Goal: Entertainment & Leisure: Consume media (video, audio)

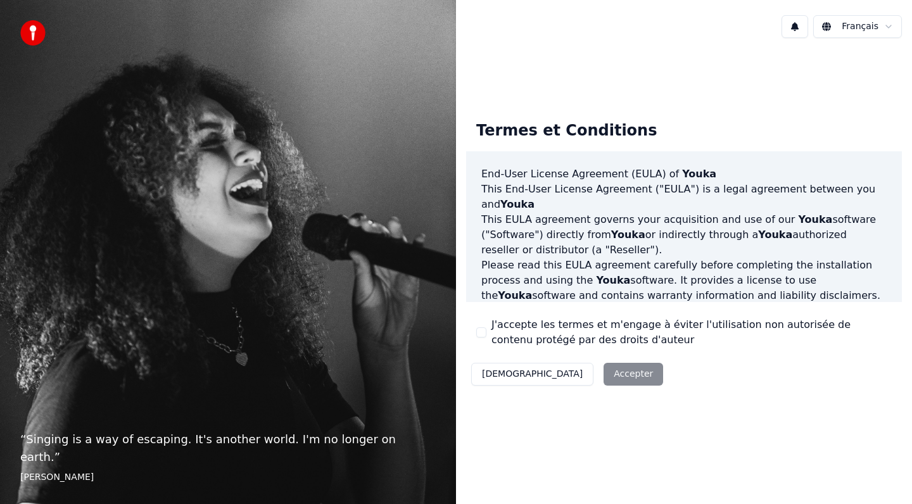
click at [477, 336] on button "J'accepte les termes et m'engage à éviter l'utilisation non autorisée de conten…" at bounding box center [481, 332] width 10 height 10
click at [604, 378] on button "Accepter" at bounding box center [634, 374] width 60 height 23
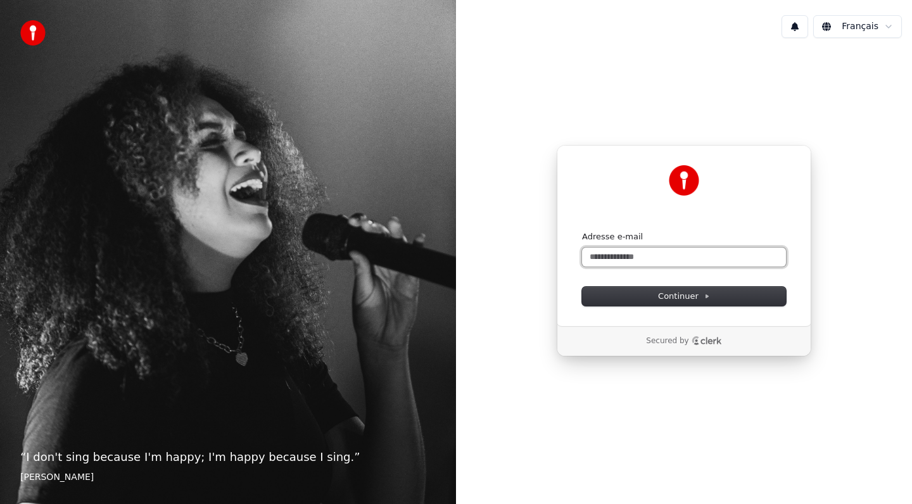
click at [613, 258] on input "Adresse e-mail" at bounding box center [684, 257] width 204 height 19
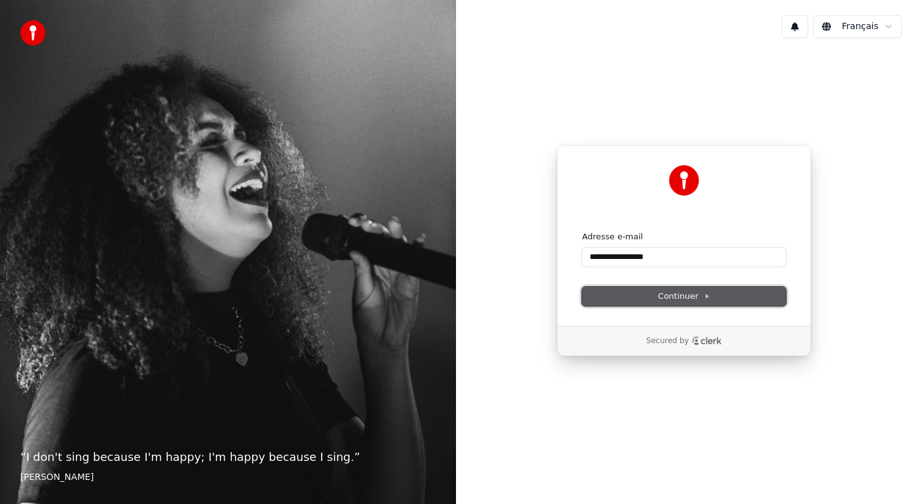
click at [661, 298] on span "Continuer" at bounding box center [684, 296] width 52 height 11
type input "**********"
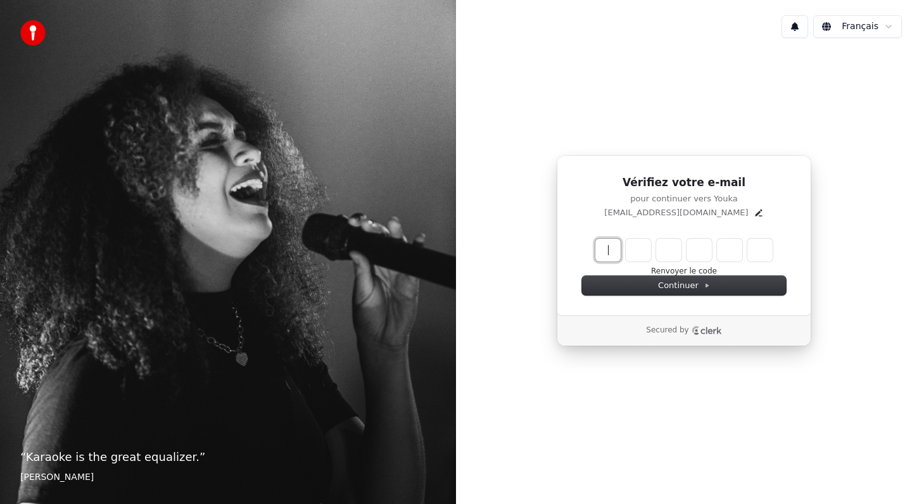
click at [607, 249] on input "Enter verification code" at bounding box center [696, 250] width 203 height 23
paste input "******"
type input "******"
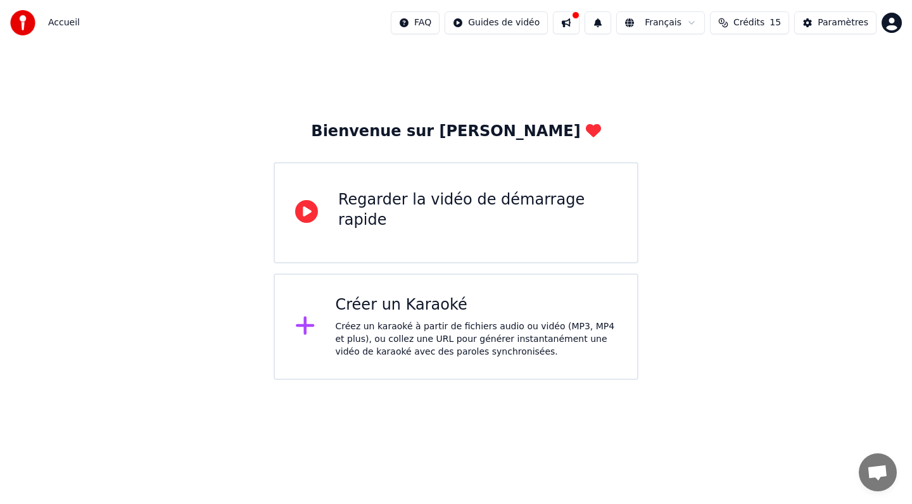
click at [368, 317] on div "Créer un Karaoké Créez un karaoké à partir de fichiers audio ou vidéo (MP3, MP4…" at bounding box center [477, 326] width 282 height 63
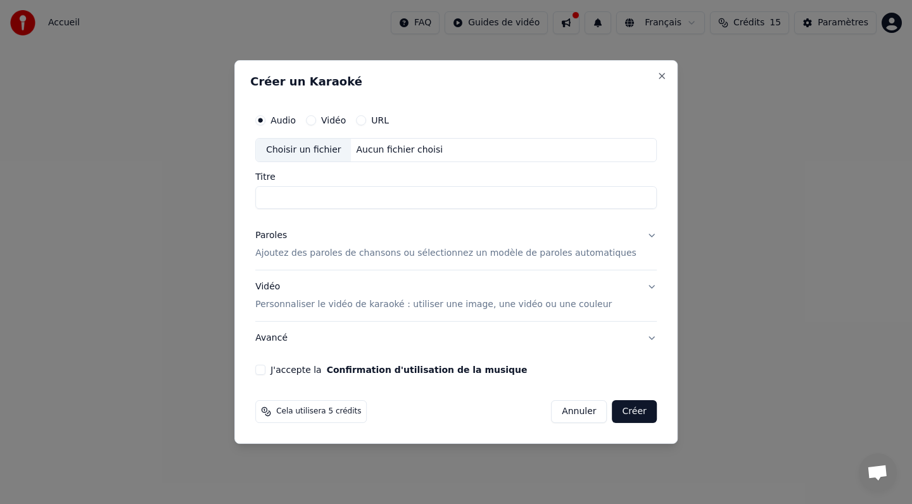
click at [324, 151] on div "Choisir un fichier" at bounding box center [303, 150] width 95 height 23
type input "**********"
click at [332, 256] on p "Ajoutez des paroles de chansons ou sélectionnez un modèle de paroles automatiqu…" at bounding box center [445, 253] width 381 height 13
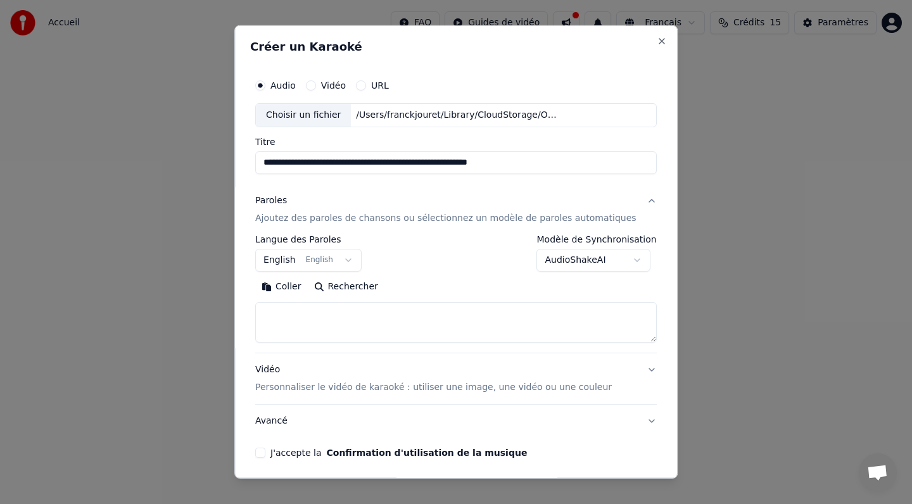
click at [356, 256] on button "English English" at bounding box center [308, 260] width 106 height 23
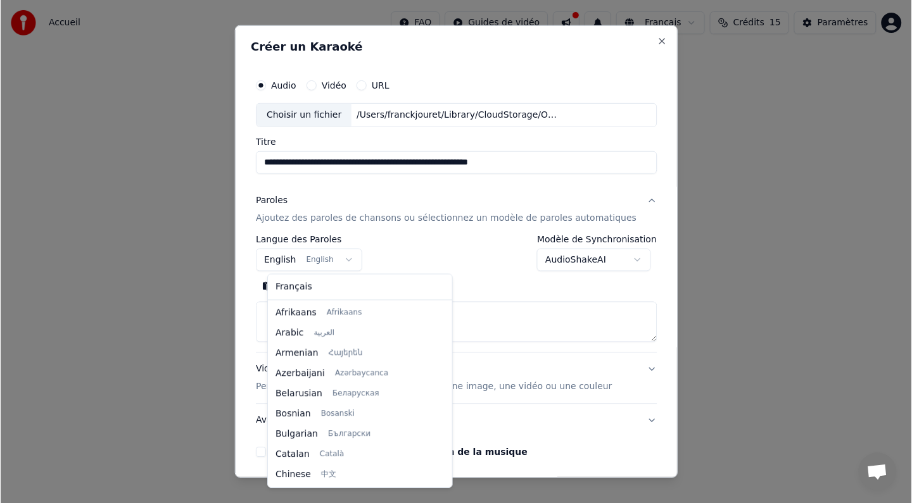
scroll to position [101, 0]
select select "**"
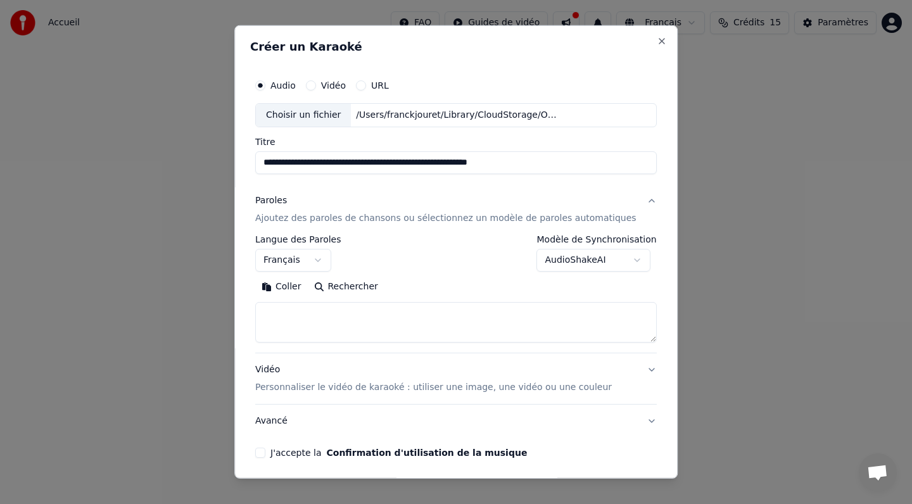
click at [631, 258] on body "**********" at bounding box center [456, 190] width 912 height 380
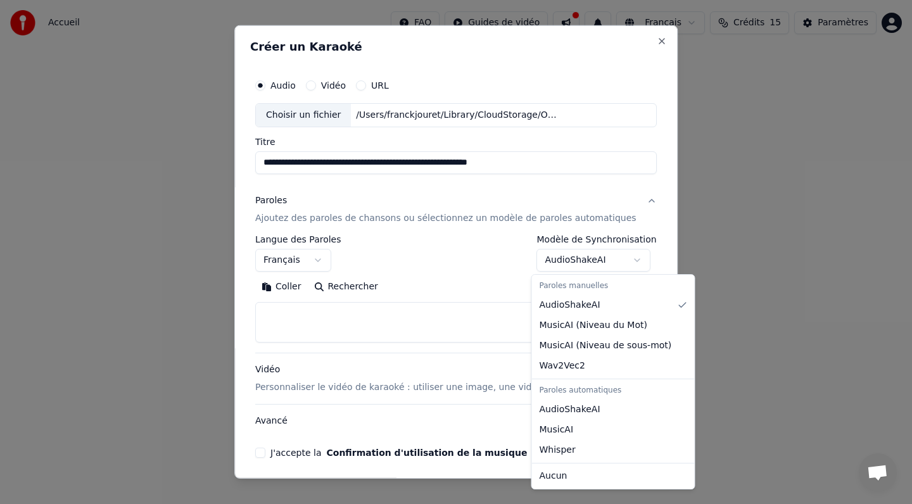
click at [388, 307] on body "**********" at bounding box center [456, 190] width 912 height 380
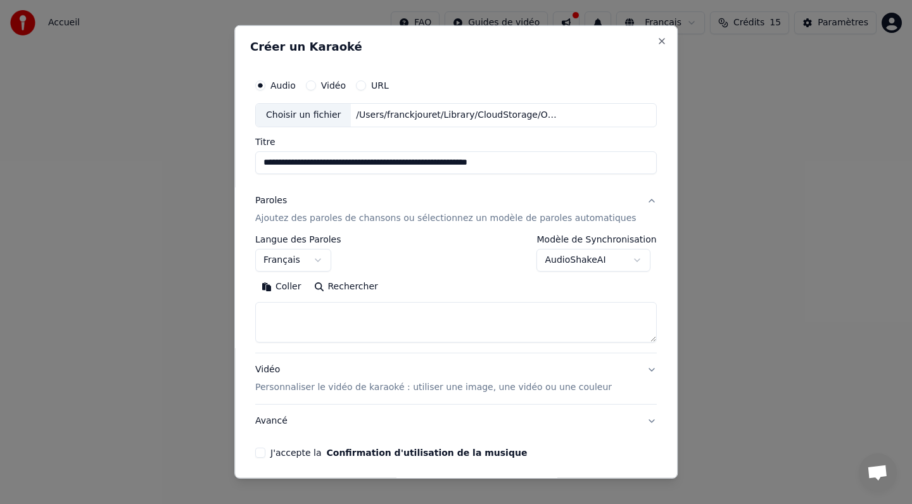
click at [388, 307] on textarea at bounding box center [455, 322] width 401 height 41
click at [301, 310] on textarea at bounding box center [455, 322] width 401 height 41
paste textarea "**********"
click at [305, 322] on textarea at bounding box center [444, 322] width 378 height 41
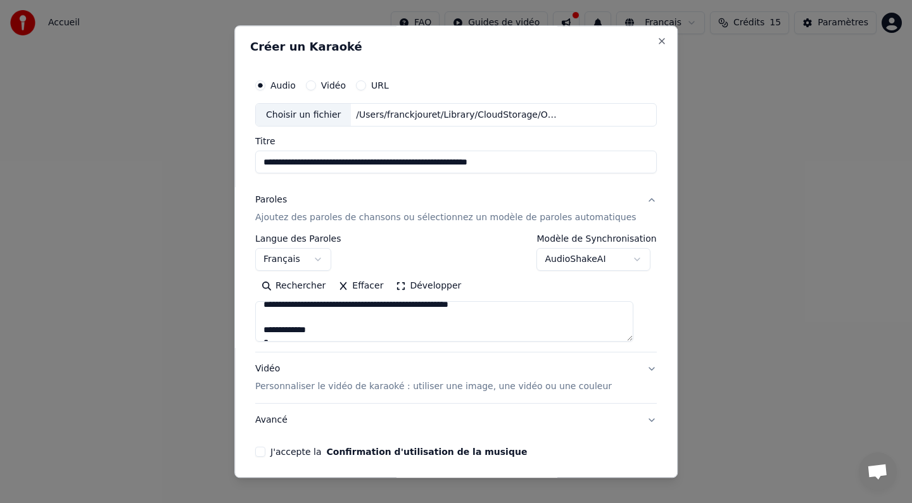
scroll to position [0, 0]
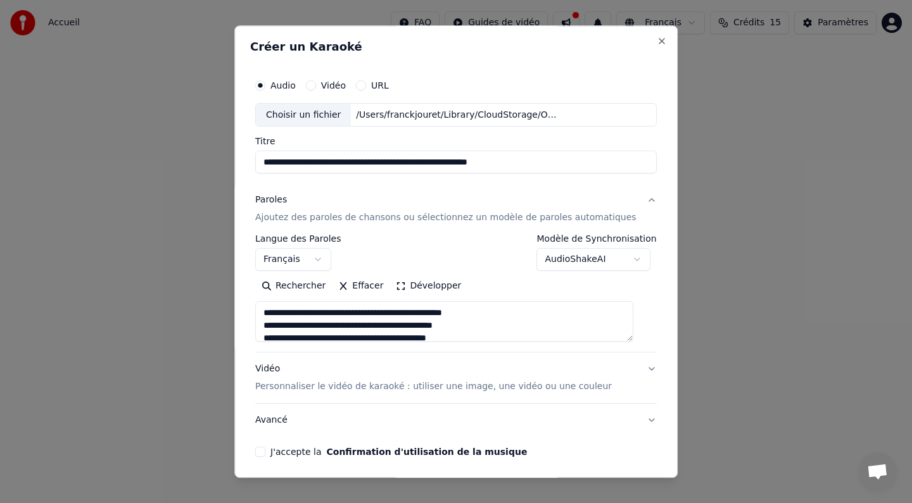
click at [276, 313] on textarea at bounding box center [444, 322] width 378 height 41
click at [394, 316] on textarea at bounding box center [444, 322] width 378 height 41
click at [351, 320] on textarea at bounding box center [444, 322] width 378 height 41
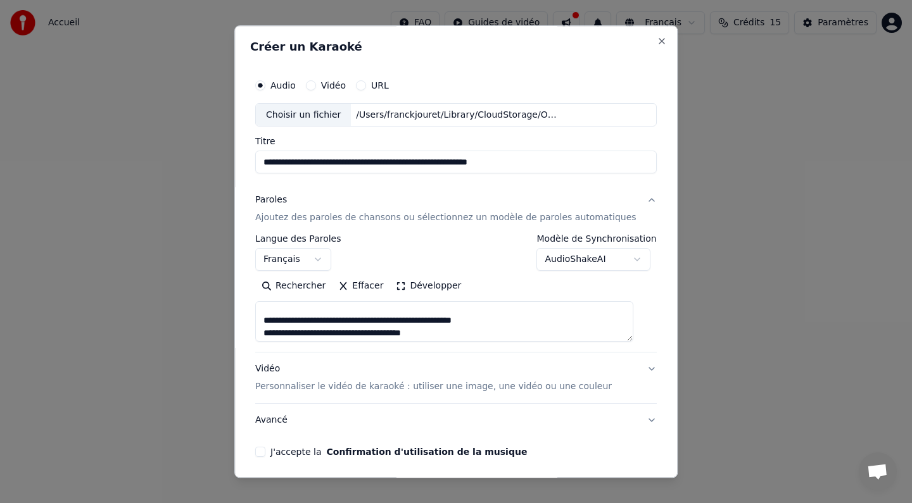
scroll to position [134, 0]
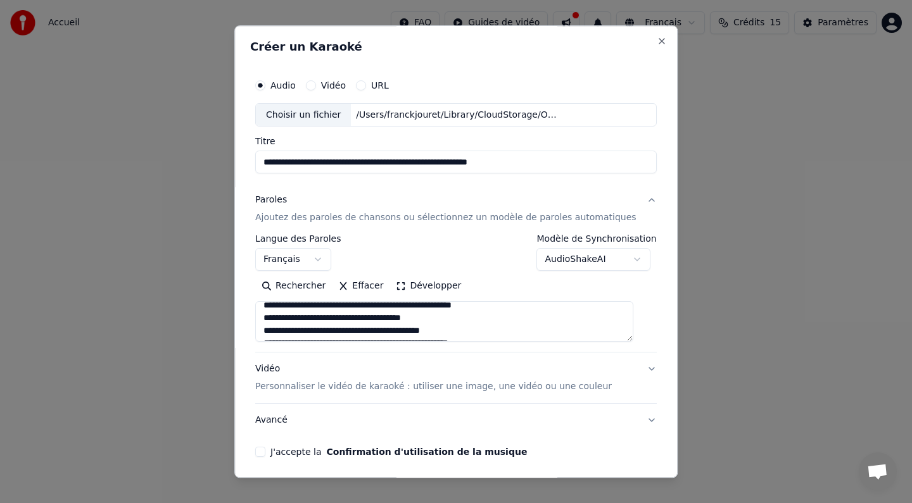
click at [454, 320] on textarea at bounding box center [444, 322] width 378 height 41
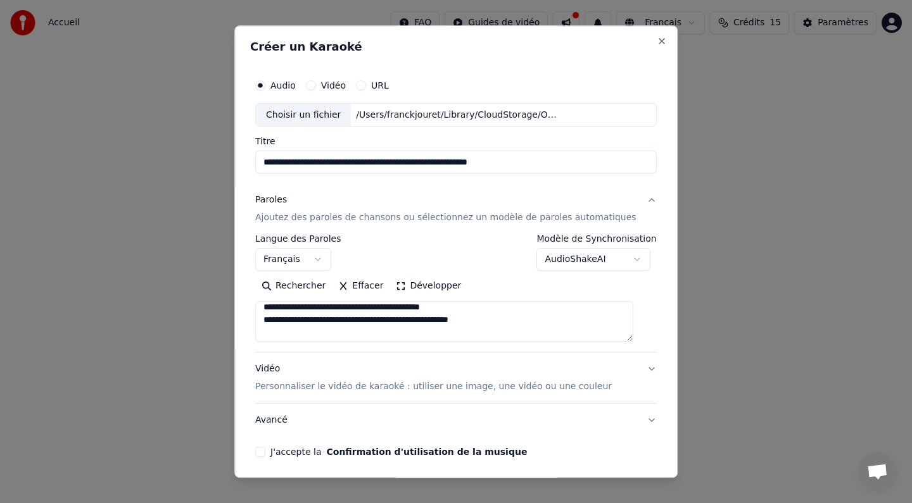
scroll to position [174, 0]
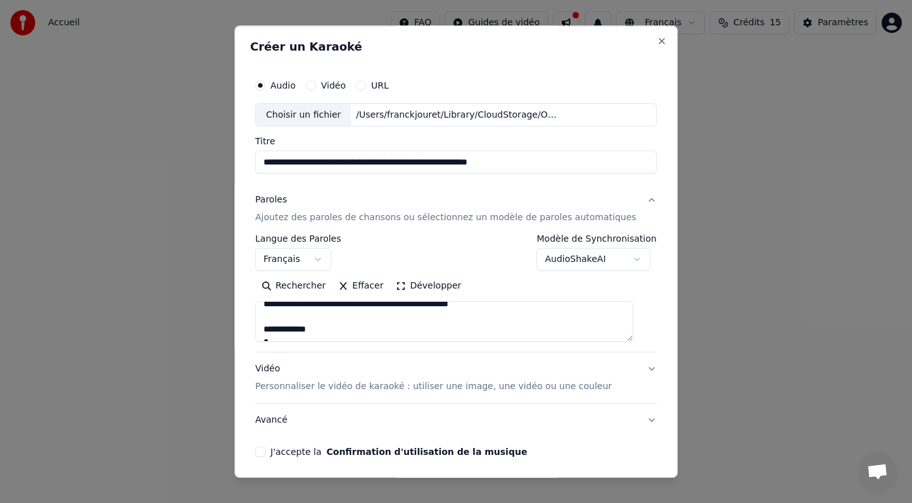
click at [308, 317] on textarea at bounding box center [444, 322] width 378 height 41
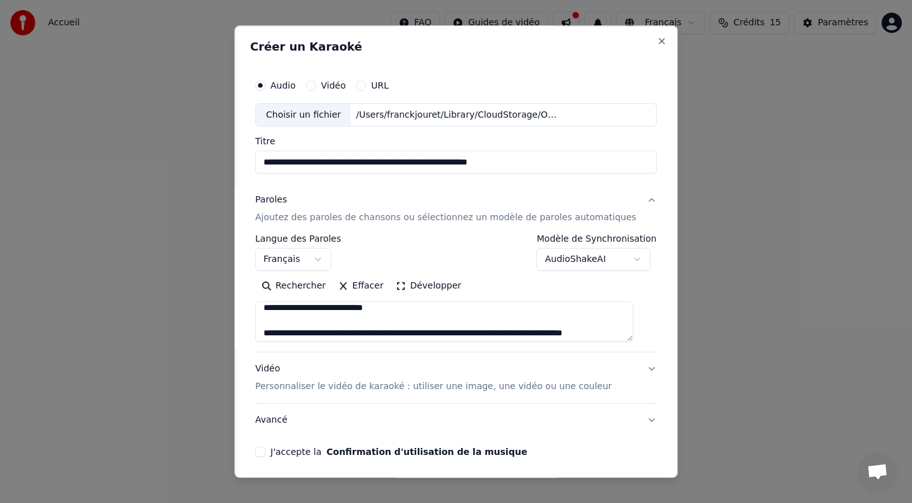
scroll to position [481, 0]
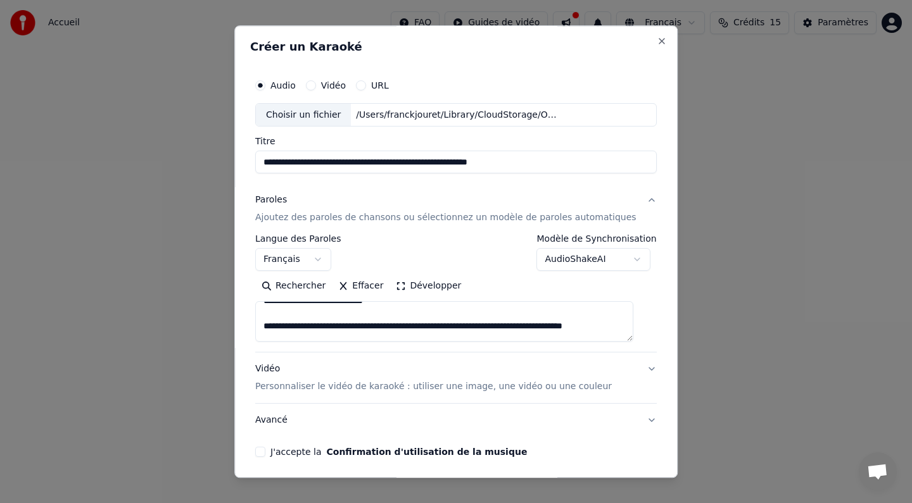
click at [331, 313] on textarea at bounding box center [444, 322] width 378 height 41
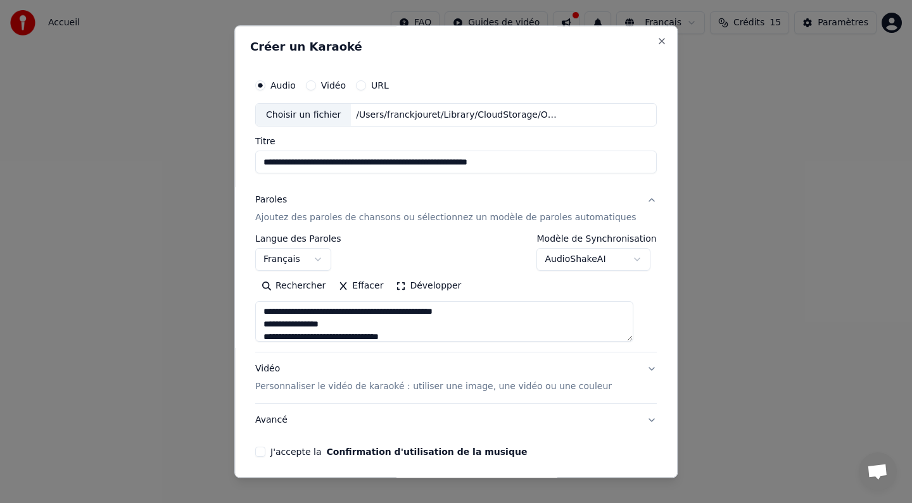
scroll to position [657, 0]
click at [331, 314] on textarea at bounding box center [444, 322] width 378 height 41
type textarea "**********"
click at [636, 370] on button "Vidéo Personnaliser le vidéo de karaoké : utiliser une image, une vidéo ou une …" at bounding box center [455, 378] width 401 height 51
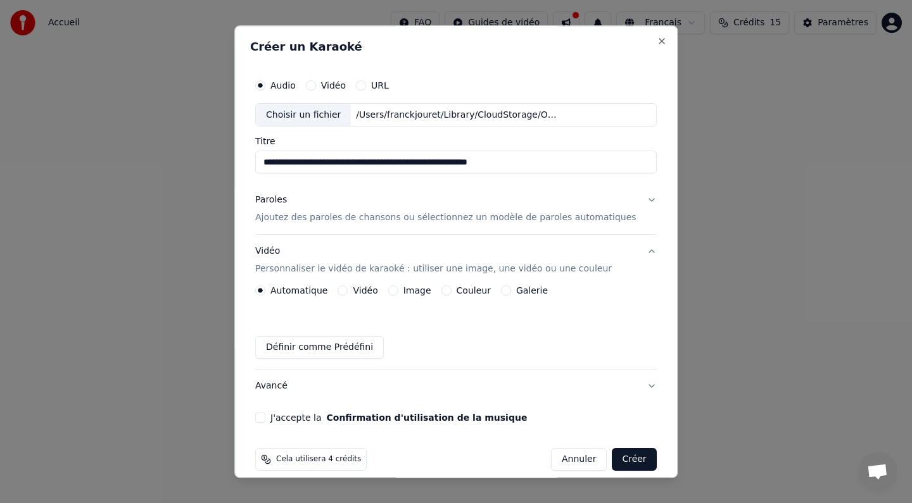
click at [450, 292] on button "Couleur" at bounding box center [446, 291] width 10 height 10
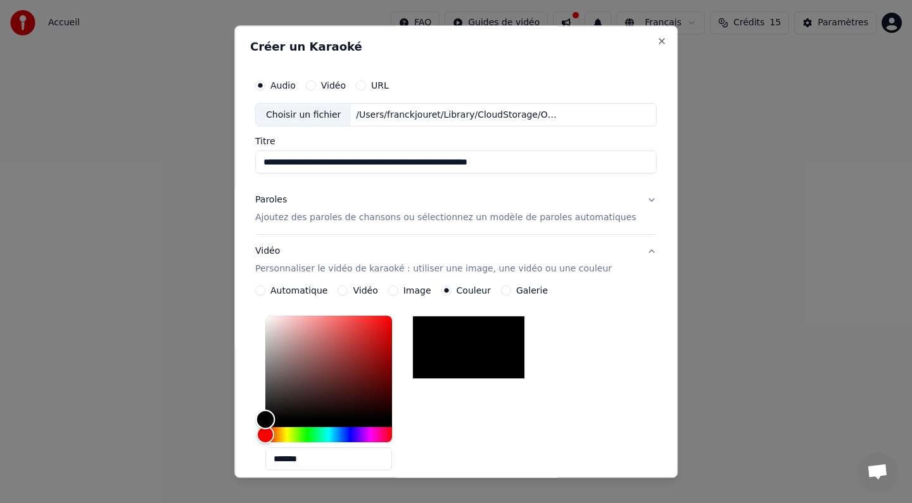
click at [332, 326] on div "Color" at bounding box center [328, 369] width 127 height 104
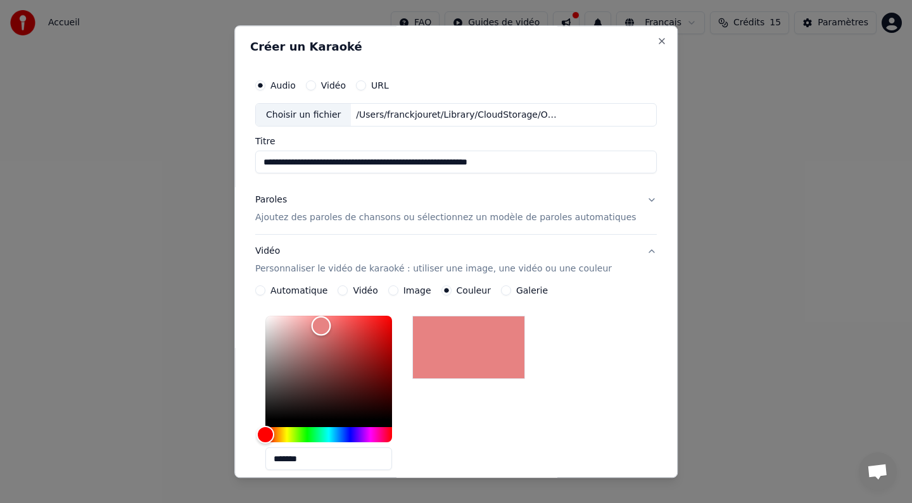
type input "*******"
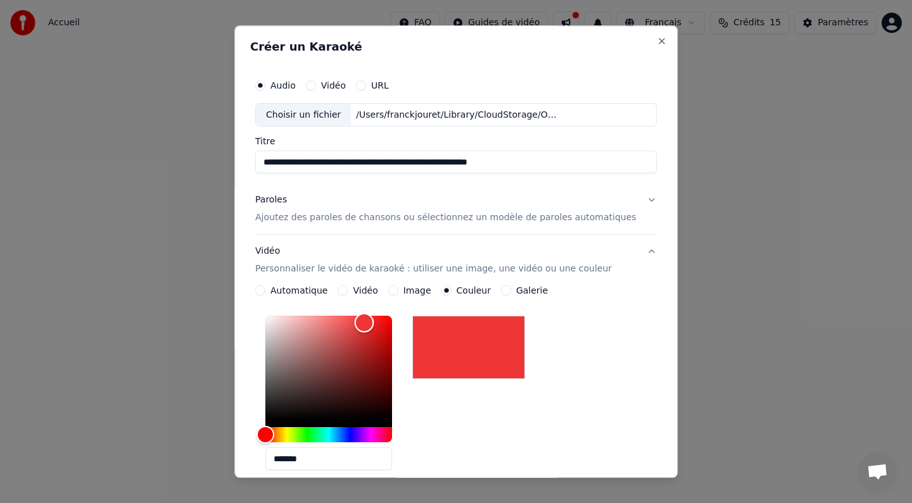
click at [376, 323] on div "Color" at bounding box center [328, 369] width 127 height 104
click at [510, 291] on button "Galerie" at bounding box center [506, 291] width 10 height 10
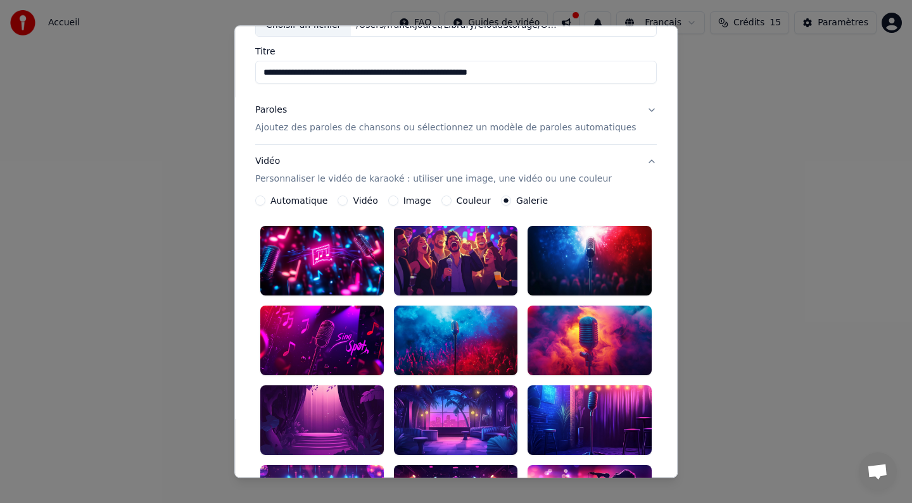
scroll to position [75, 0]
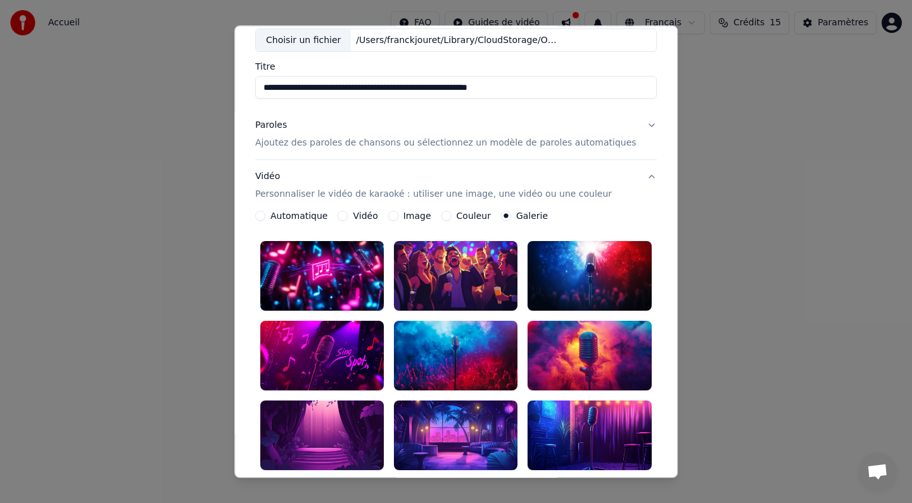
click at [450, 215] on button "Couleur" at bounding box center [446, 217] width 10 height 10
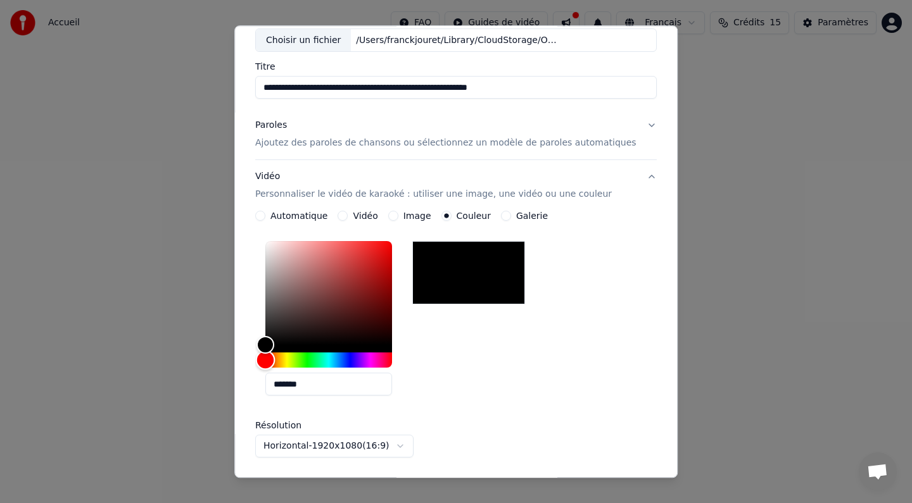
click at [366, 364] on div "Hue" at bounding box center [328, 360] width 127 height 15
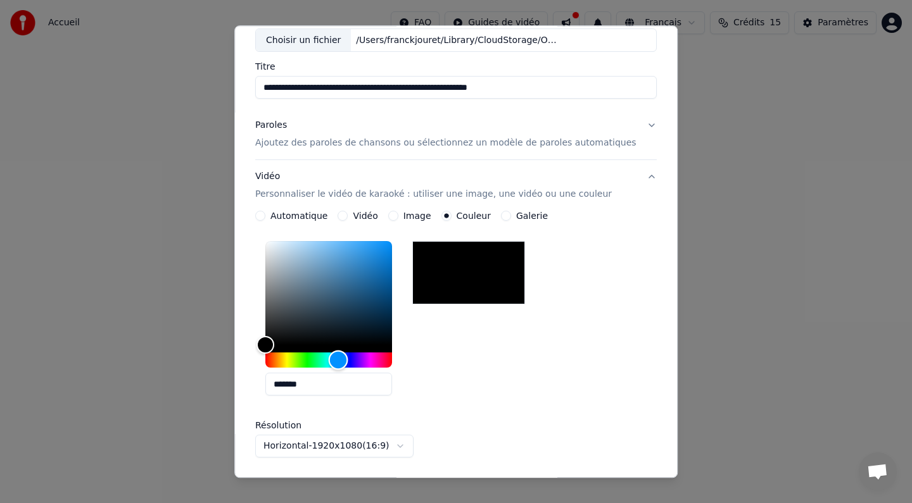
click at [350, 360] on div "Hue" at bounding box center [328, 360] width 127 height 15
click at [369, 361] on div "Hue" at bounding box center [328, 360] width 127 height 15
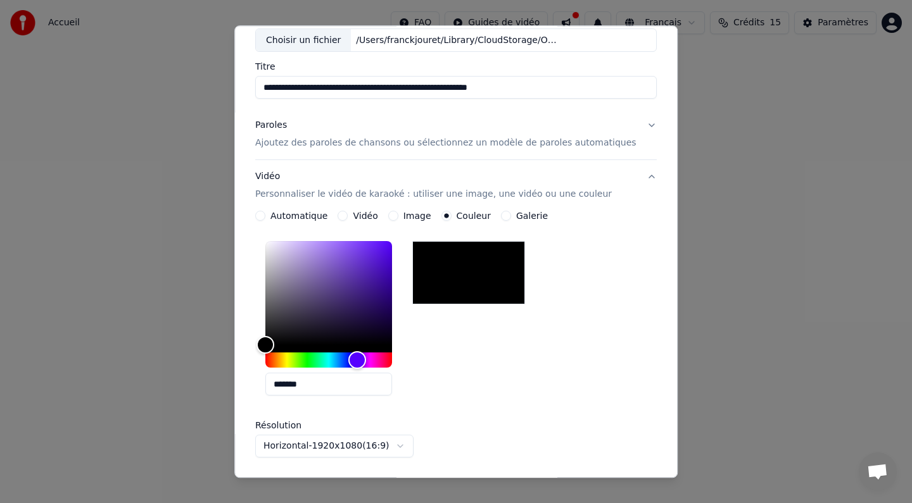
click at [398, 217] on button "Image" at bounding box center [393, 217] width 10 height 10
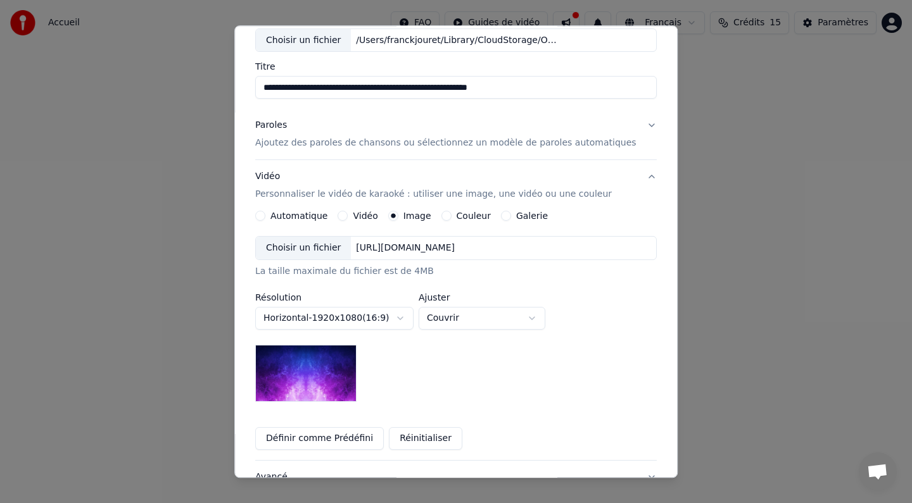
click at [452, 217] on button "Couleur" at bounding box center [446, 217] width 10 height 10
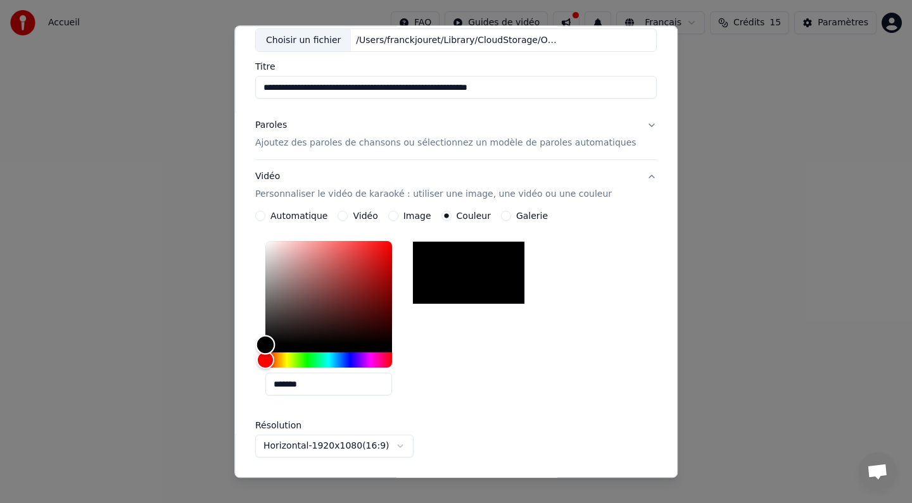
type input "*******"
click at [372, 250] on div "Color" at bounding box center [328, 294] width 127 height 104
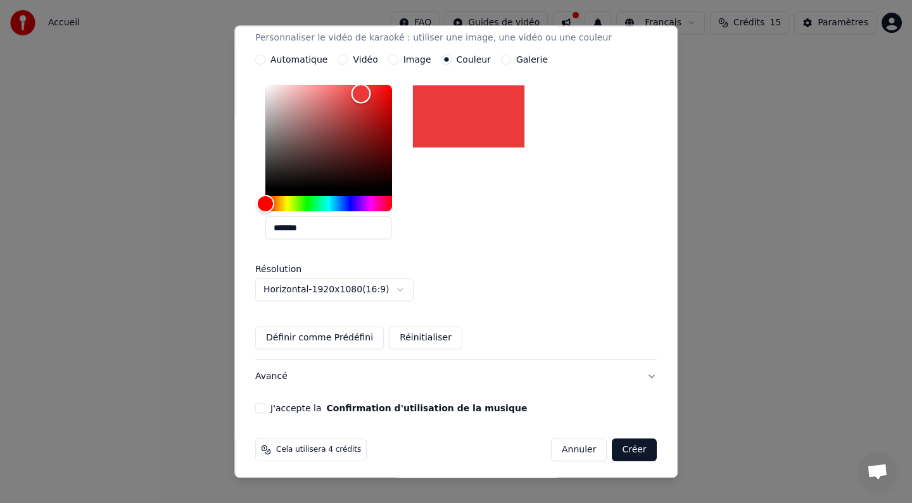
scroll to position [236, 0]
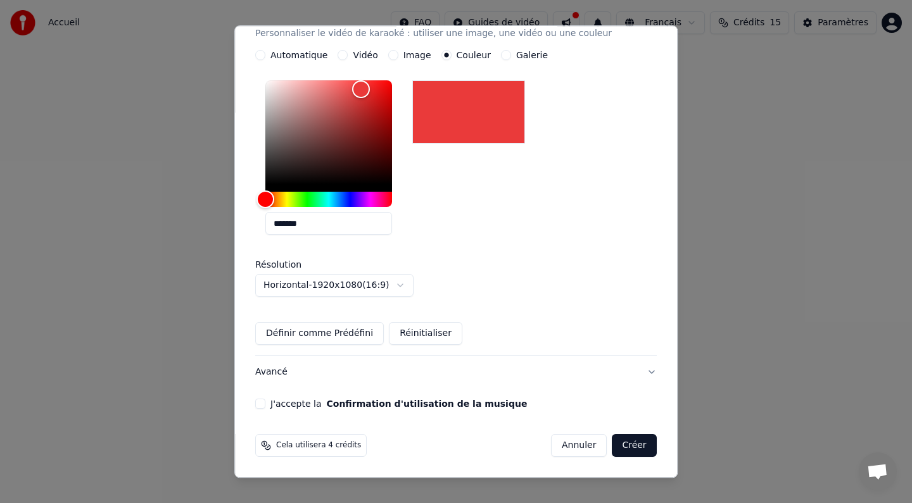
click at [265, 404] on button "J'accepte la Confirmation d'utilisation de la musique" at bounding box center [260, 405] width 10 height 10
click at [641, 373] on button "Avancé" at bounding box center [455, 373] width 401 height 33
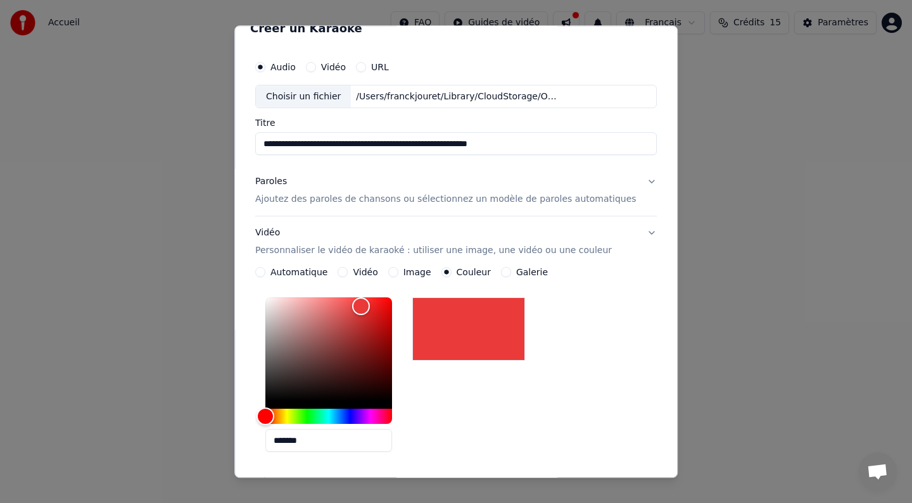
scroll to position [0, 0]
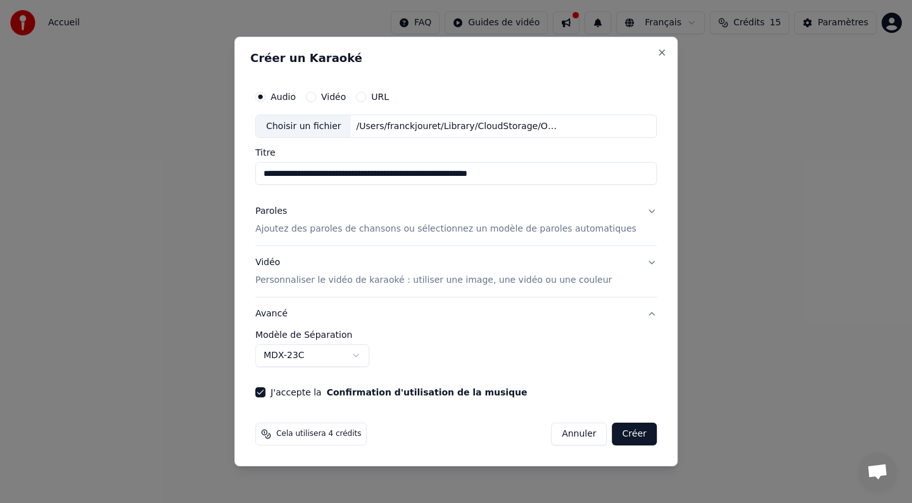
click at [638, 314] on button "Avancé" at bounding box center [455, 314] width 401 height 33
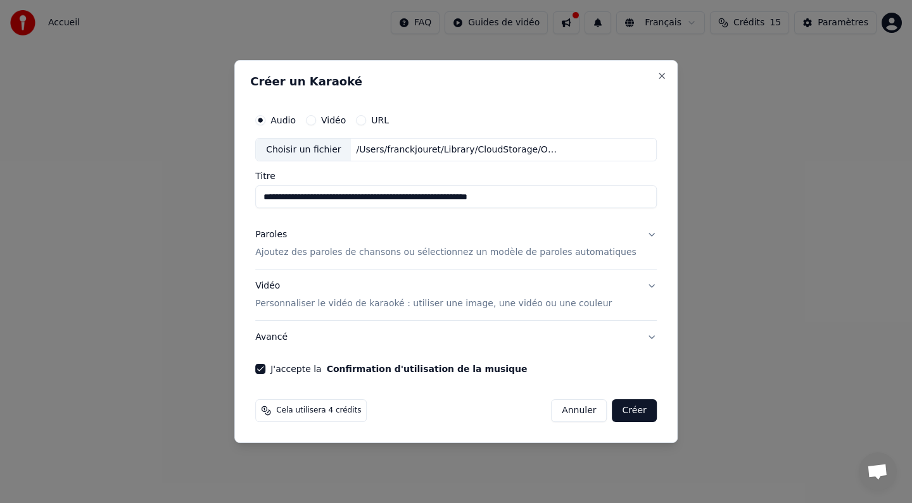
click at [642, 336] on button "Avancé" at bounding box center [455, 337] width 401 height 33
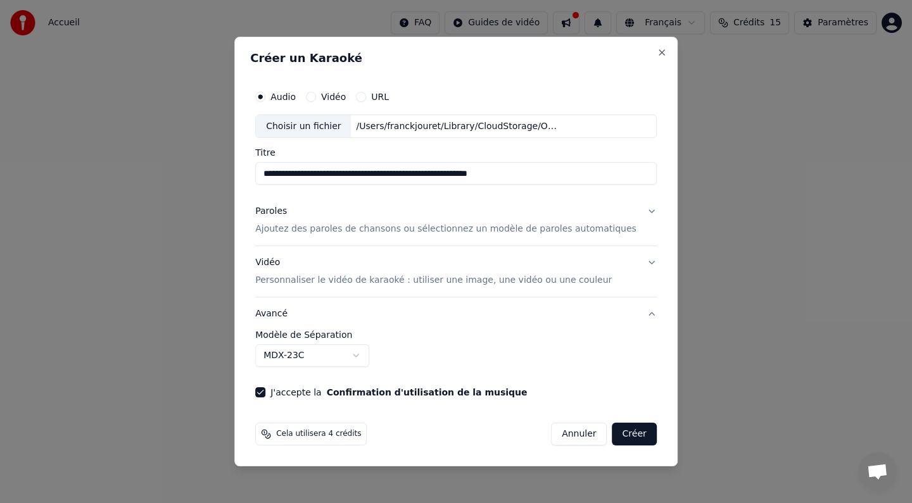
click at [640, 262] on button "Vidéo Personnaliser le vidéo de karaoké : utiliser une image, une vidéo ou une …" at bounding box center [455, 272] width 401 height 51
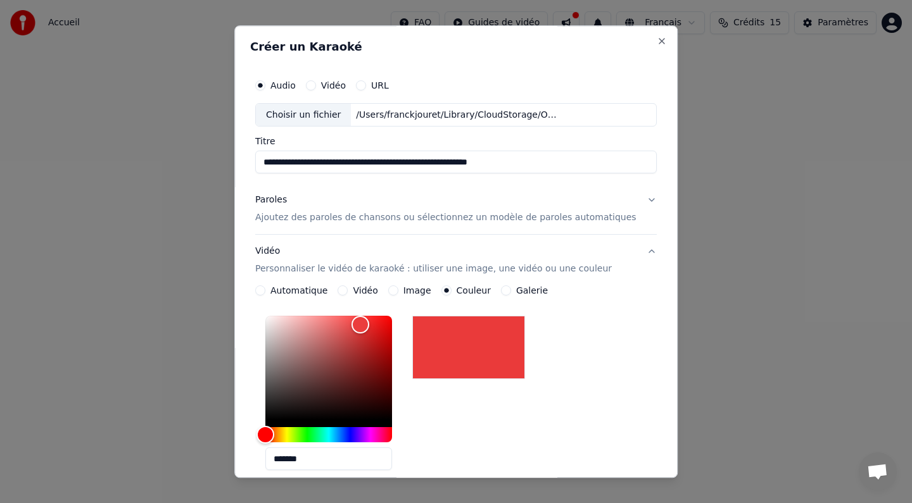
click at [642, 248] on button "Vidéo Personnaliser le vidéo de karaoké : utiliser une image, une vidéo ou une …" at bounding box center [455, 261] width 401 height 51
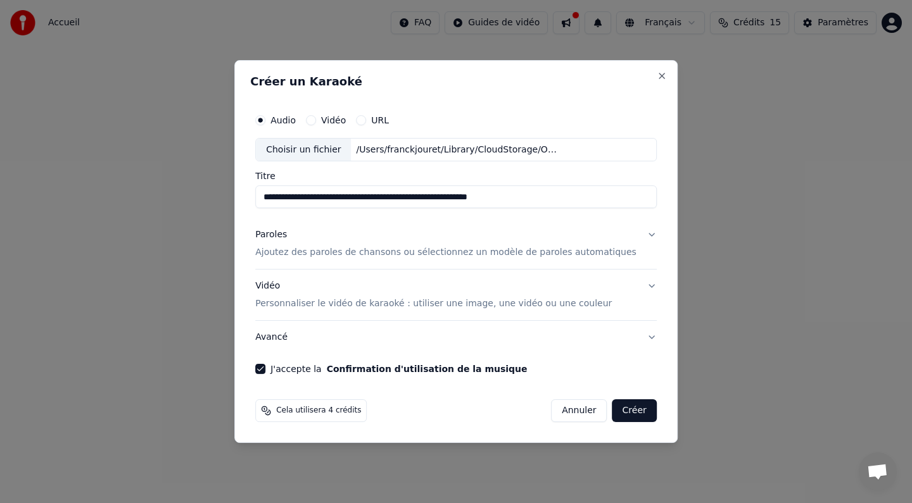
click at [640, 338] on button "Avancé" at bounding box center [455, 337] width 401 height 33
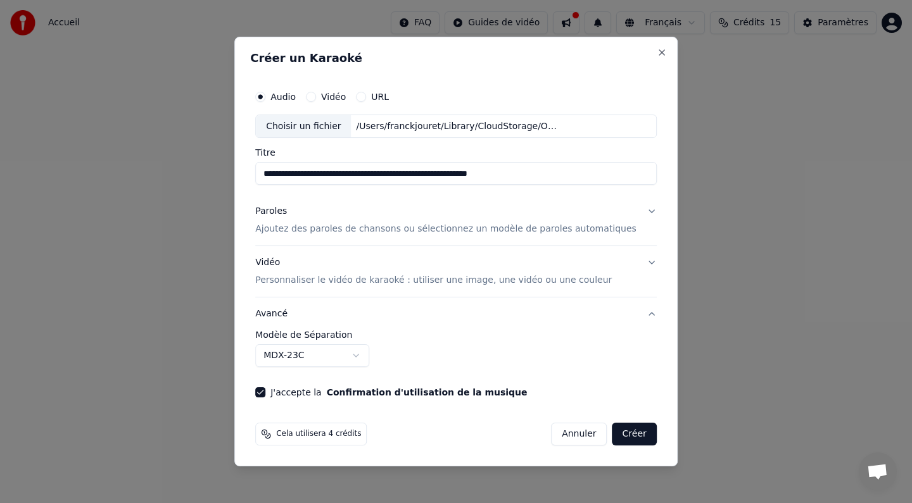
click at [368, 357] on body "**********" at bounding box center [456, 190] width 912 height 380
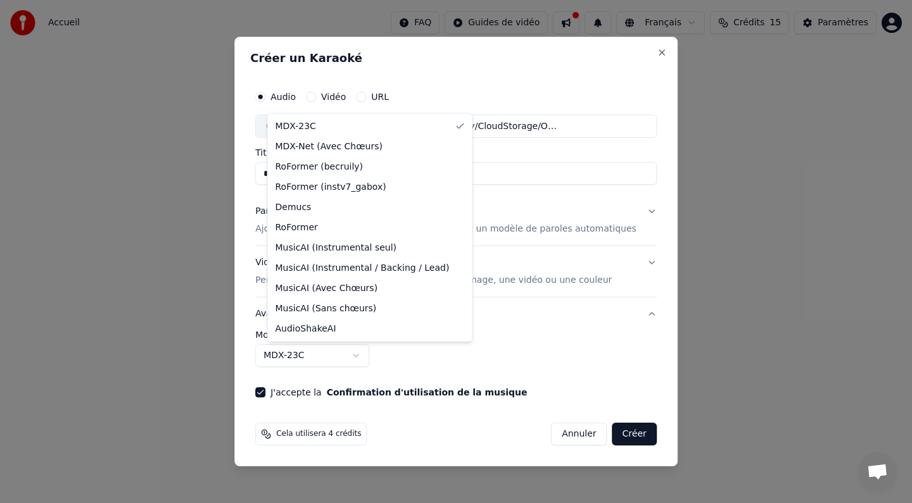
click at [528, 335] on body "**********" at bounding box center [456, 190] width 912 height 380
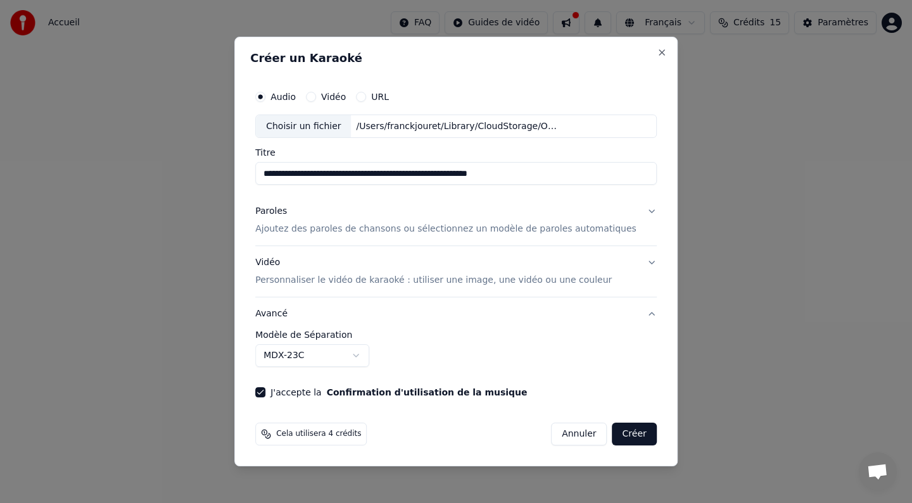
click at [618, 431] on button "Créer" at bounding box center [634, 434] width 44 height 23
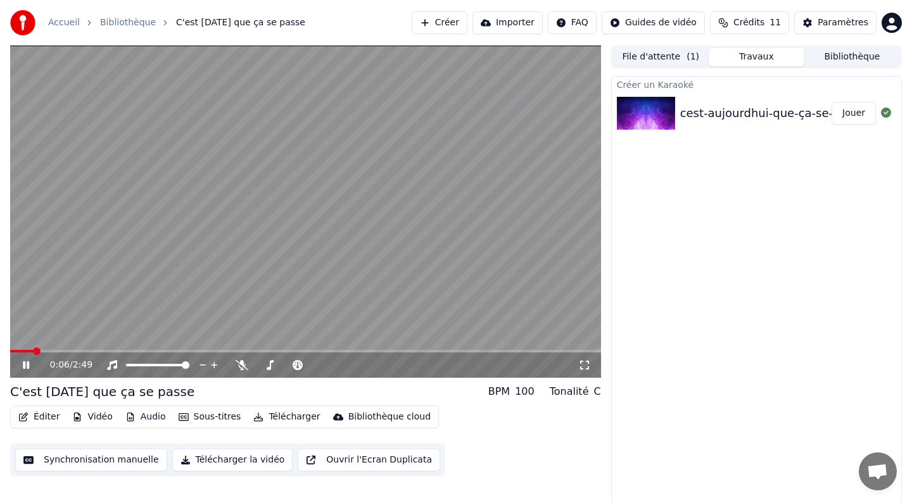
drag, startPoint x: 355, startPoint y: 11, endPoint x: 372, endPoint y: 8, distance: 16.8
click at [372, 8] on div "Accueil Bibliothèque C'est [DATE] que ça se passe Créer Importer FAQ Guides de …" at bounding box center [456, 23] width 912 height 46
click at [10, 353] on span at bounding box center [14, 352] width 8 height 8
click at [24, 367] on icon at bounding box center [26, 366] width 6 height 8
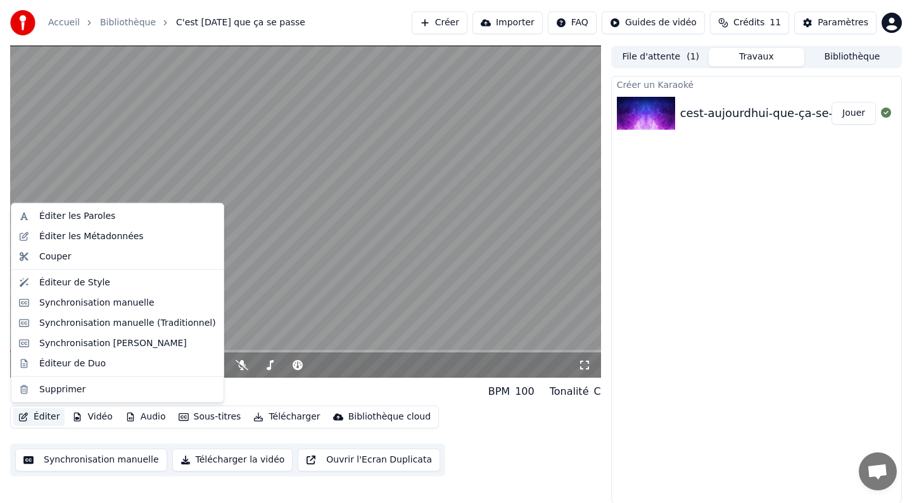
click at [44, 413] on button "Éditer" at bounding box center [38, 417] width 51 height 18
click at [98, 218] on div "Éditer les Paroles" at bounding box center [77, 216] width 76 height 13
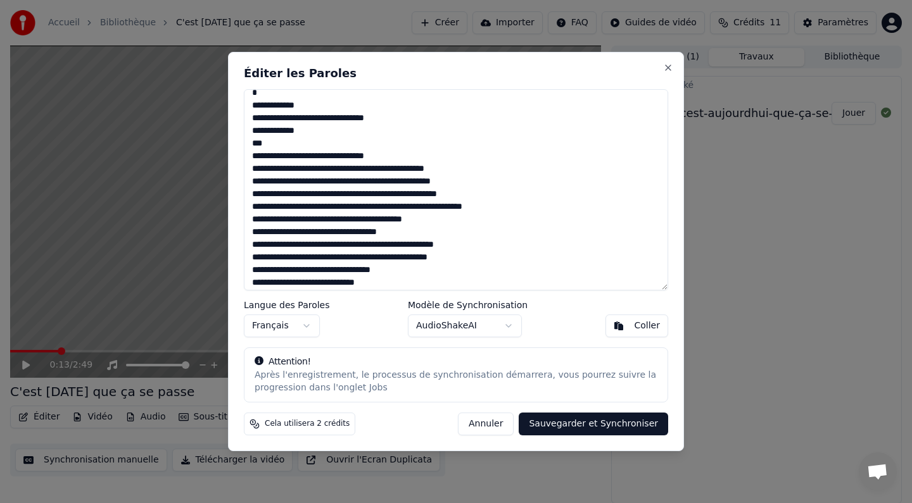
scroll to position [153, 0]
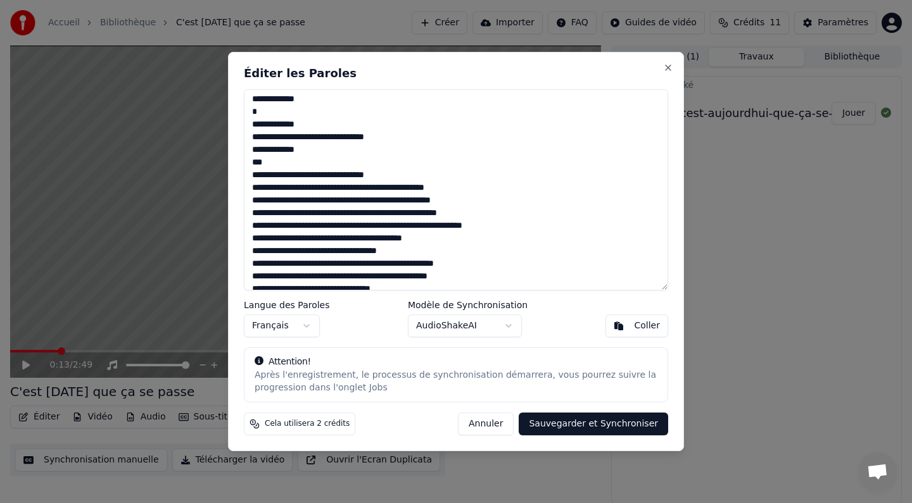
click at [563, 418] on button "Sauvegarder et Synchroniser" at bounding box center [593, 424] width 149 height 23
type textarea "**********"
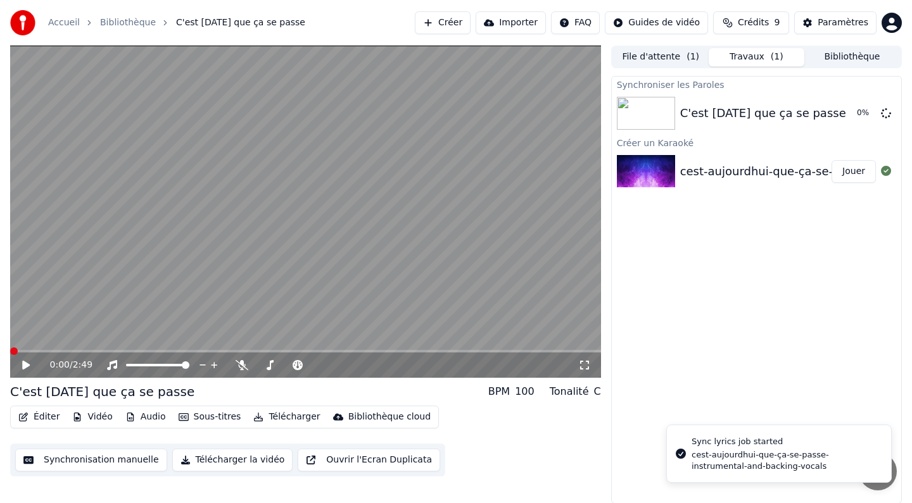
click at [10, 350] on span at bounding box center [14, 352] width 8 height 8
click at [23, 362] on icon at bounding box center [26, 365] width 8 height 9
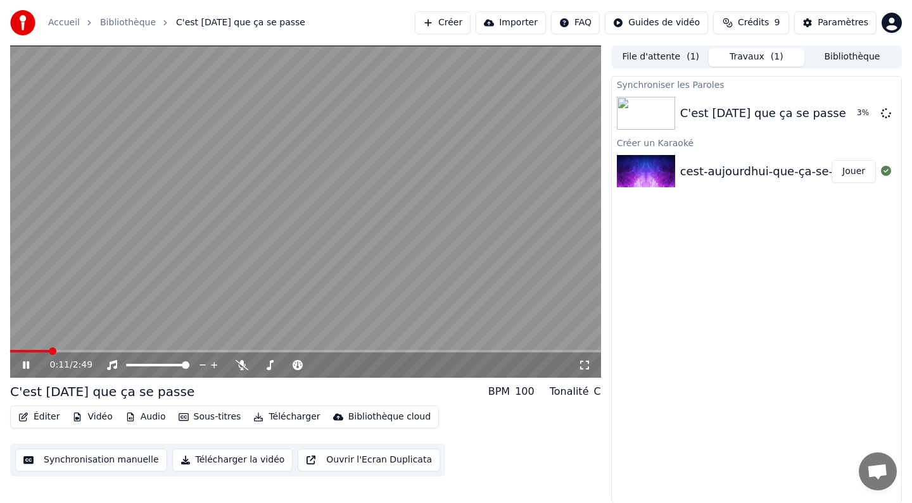
click at [23, 362] on icon at bounding box center [35, 365] width 30 height 10
click at [305, 365] on span at bounding box center [304, 366] width 8 height 8
click at [184, 350] on span at bounding box center [305, 351] width 591 height 3
click at [288, 351] on span at bounding box center [305, 351] width 591 height 3
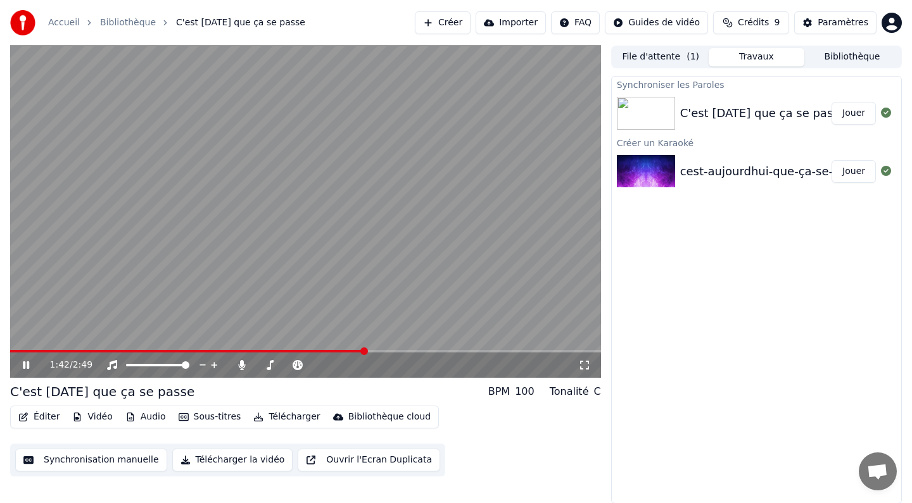
click at [365, 350] on span at bounding box center [305, 351] width 591 height 3
click at [449, 348] on video at bounding box center [305, 212] width 591 height 332
click at [520, 350] on span at bounding box center [305, 351] width 591 height 3
click at [847, 115] on button "Jouer" at bounding box center [853, 113] width 44 height 23
click at [28, 365] on icon at bounding box center [26, 366] width 6 height 8
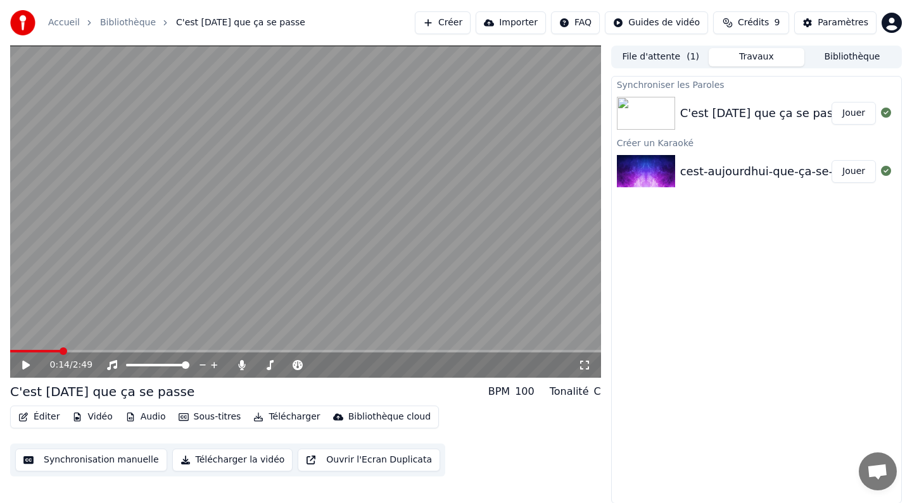
click at [79, 456] on button "Synchronisation manuelle" at bounding box center [91, 460] width 152 height 23
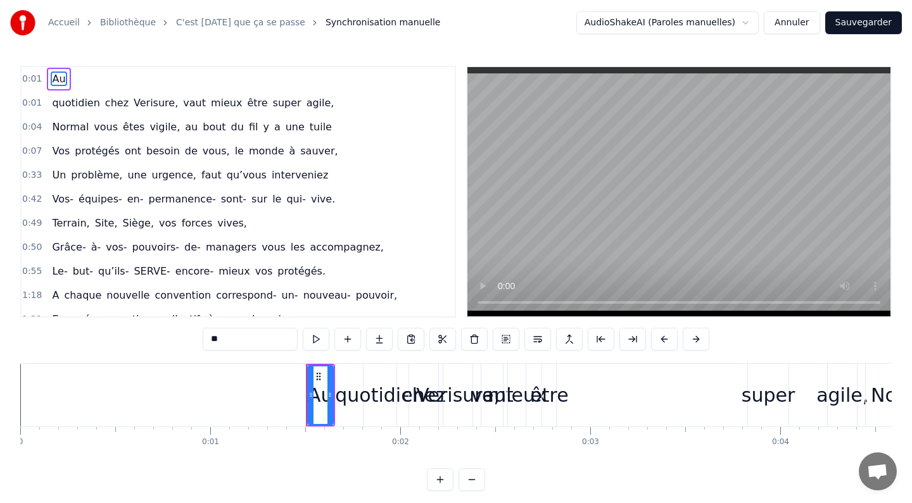
click at [72, 80] on div "0:01 Au" at bounding box center [238, 79] width 433 height 24
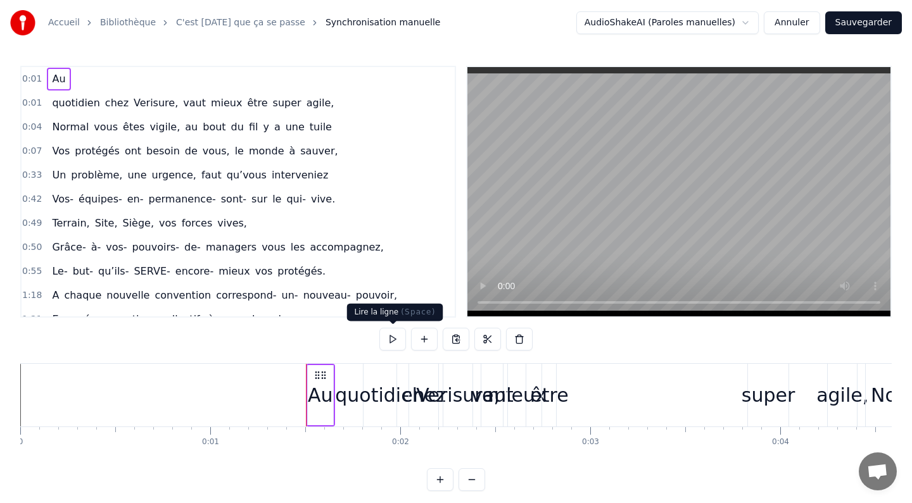
click at [395, 338] on button at bounding box center [392, 339] width 27 height 23
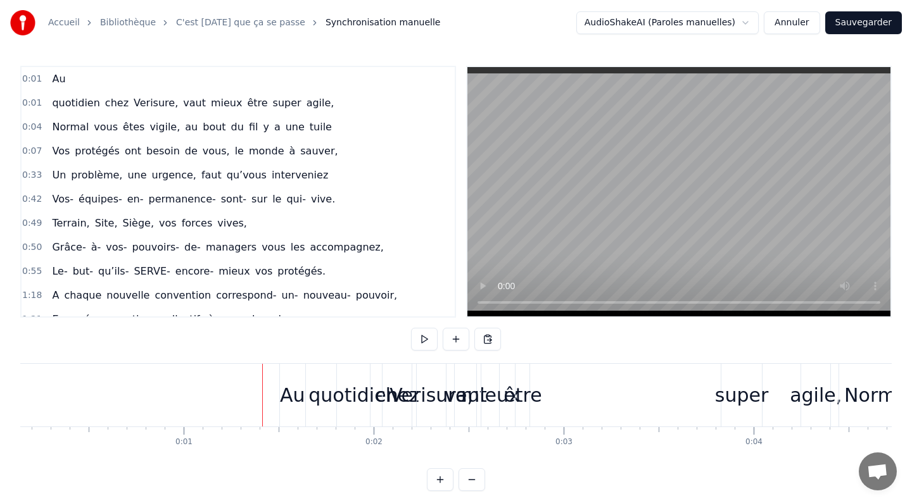
scroll to position [0, 20]
click at [335, 403] on div "quotidien" at bounding box center [359, 395] width 89 height 28
drag, startPoint x: 296, startPoint y: 399, endPoint x: 351, endPoint y: 398, distance: 54.5
click at [53, 99] on span "quotidien" at bounding box center [76, 103] width 50 height 15
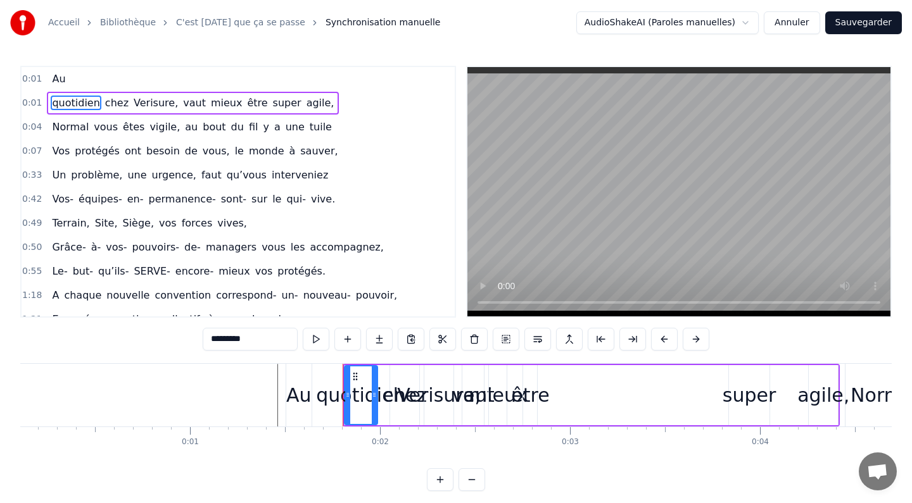
drag, startPoint x: 55, startPoint y: 75, endPoint x: 39, endPoint y: 108, distance: 36.8
click at [39, 108] on div "0:01 Au 0:01 quotidien chez Verisure, vaut mieux être super agile, 0:04 Normal …" at bounding box center [238, 192] width 436 height 252
click at [39, 77] on span "0:01" at bounding box center [32, 79] width 20 height 13
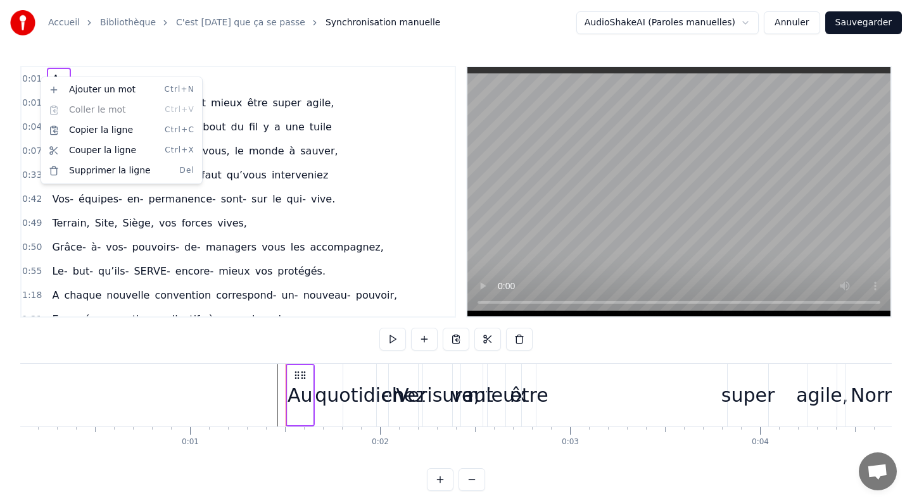
click at [373, 94] on html "Accueil Bibliothèque C'est [DATE] que ça se passe Synchronisation manuelle Audi…" at bounding box center [456, 256] width 912 height 512
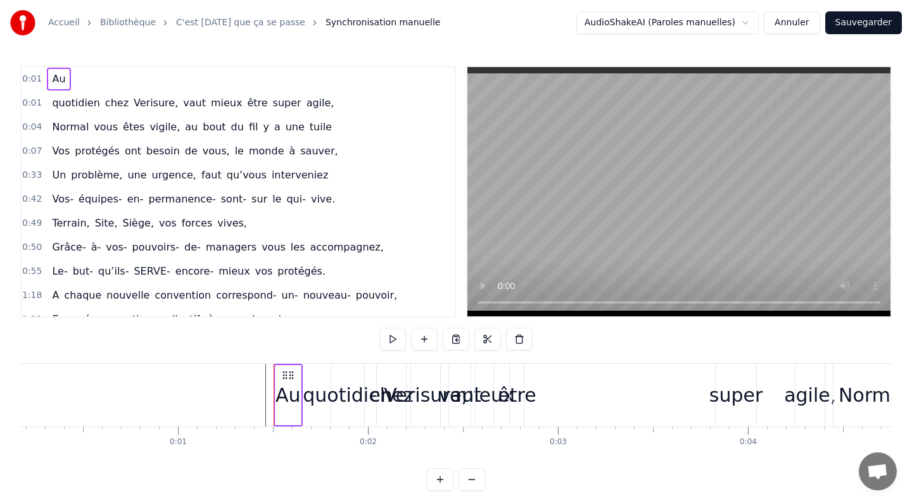
scroll to position [0, 0]
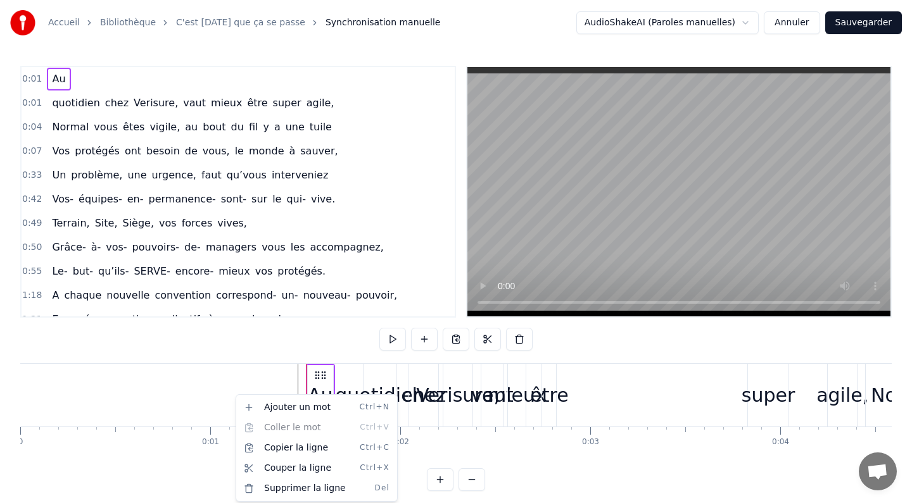
click at [234, 395] on html "Accueil Bibliothèque C'est [DATE] que ça se passe Synchronisation manuelle Audi…" at bounding box center [456, 256] width 912 height 512
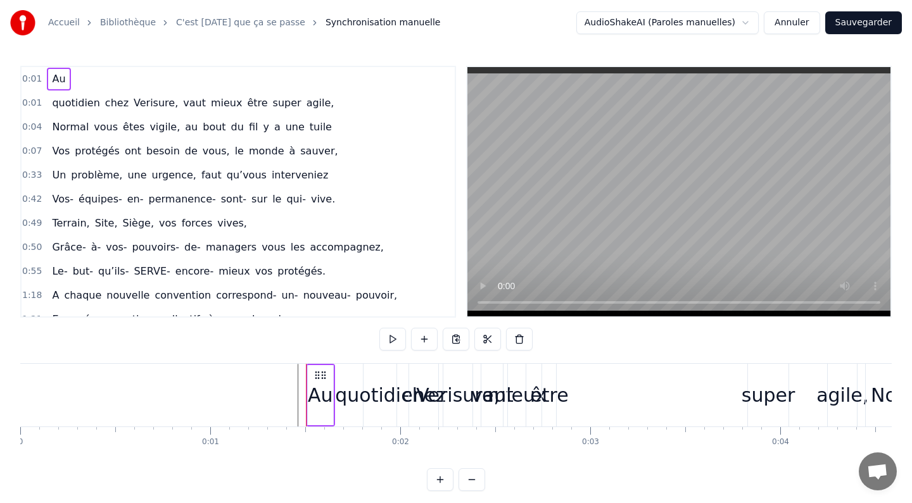
drag, startPoint x: 316, startPoint y: 395, endPoint x: 307, endPoint y: 393, distance: 9.1
click at [307, 393] on div "Au" at bounding box center [319, 395] width 25 height 63
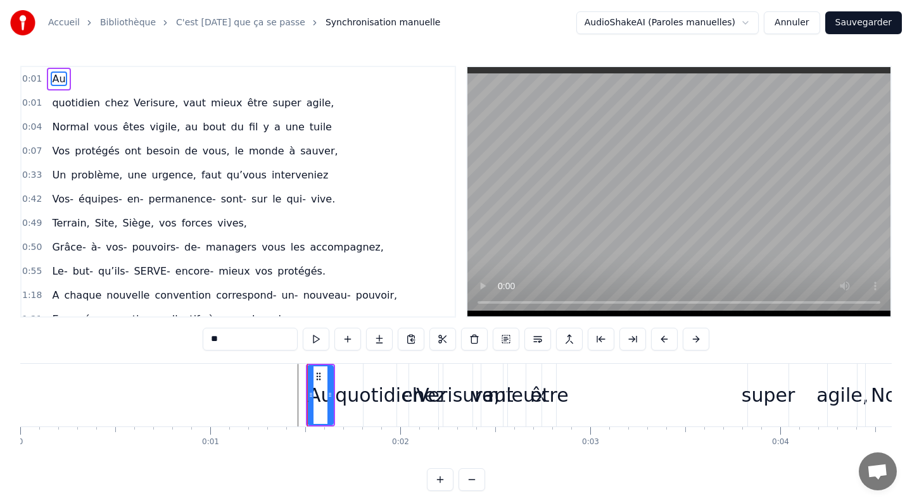
click at [260, 339] on input "**" at bounding box center [250, 339] width 95 height 23
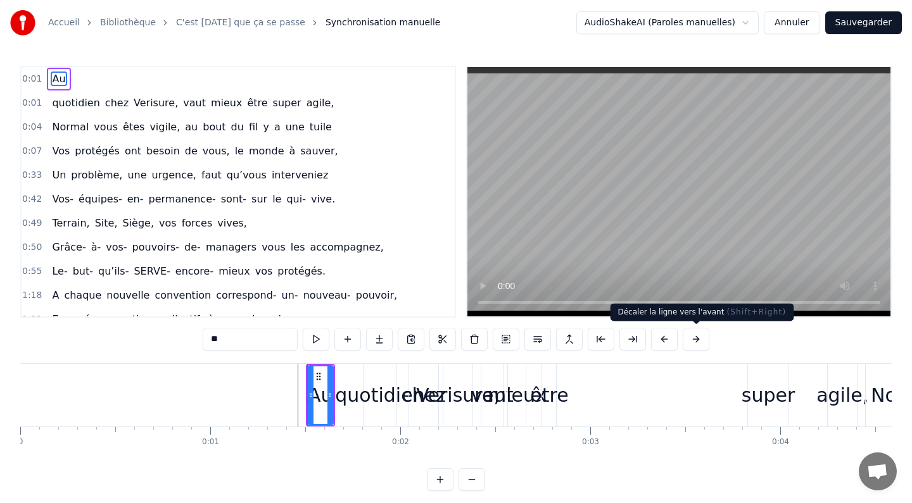
click at [699, 336] on button at bounding box center [696, 339] width 27 height 23
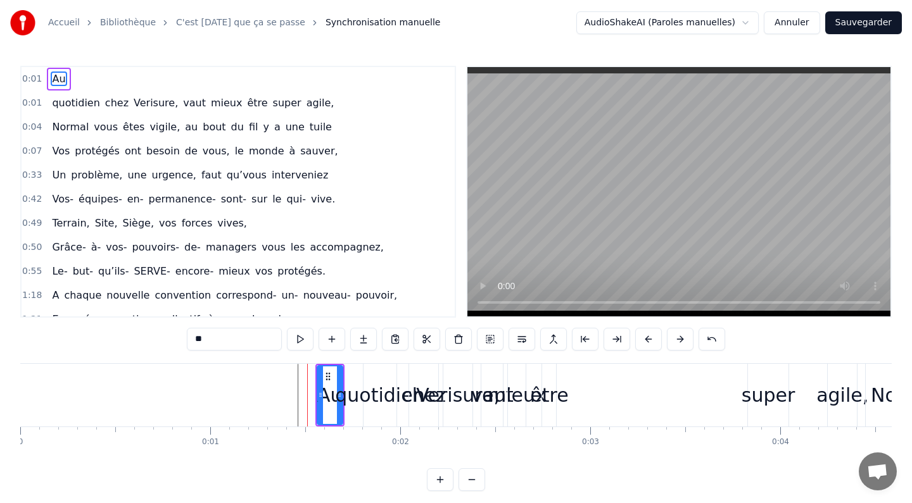
click at [699, 336] on button at bounding box center [711, 339] width 27 height 23
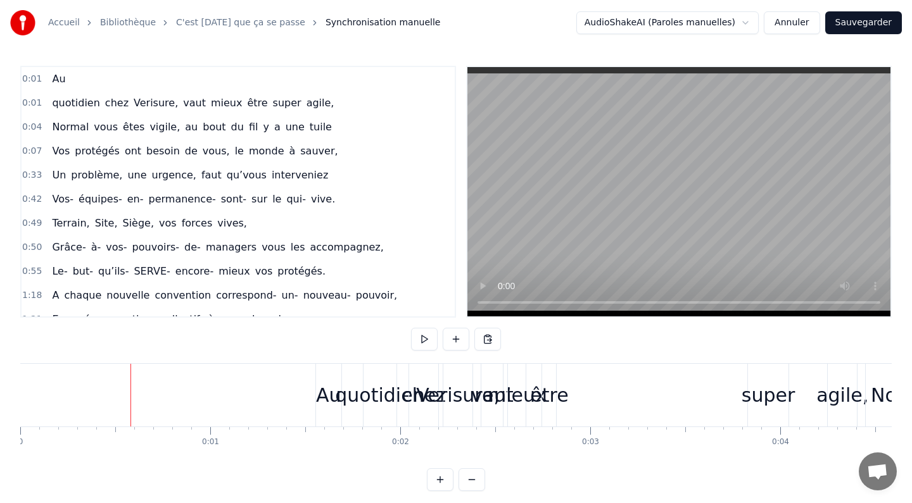
drag, startPoint x: 125, startPoint y: 395, endPoint x: 0, endPoint y: 398, distance: 125.4
click at [0, 398] on div "Accueil Bibliothèque C'est [DATE] que ça se passe Synchronisation manuelle Audi…" at bounding box center [456, 245] width 912 height 491
click at [422, 341] on button at bounding box center [424, 339] width 27 height 23
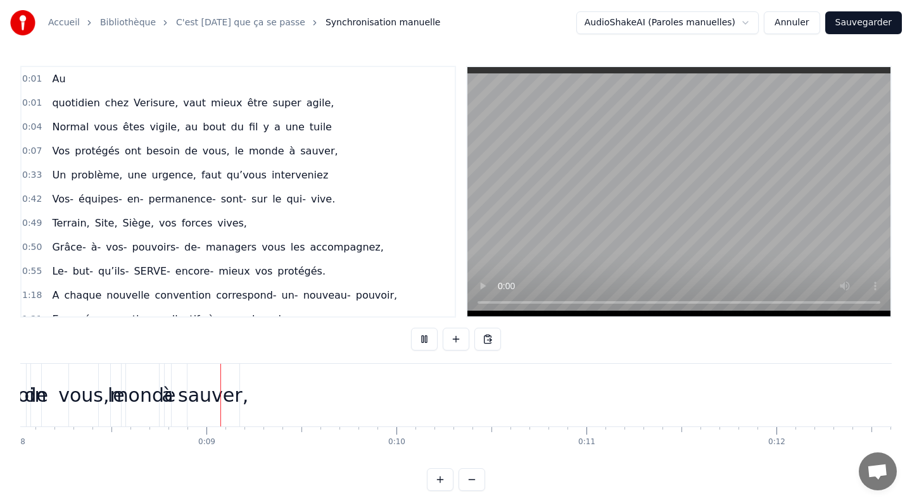
scroll to position [0, 1531]
click at [422, 342] on button at bounding box center [424, 339] width 27 height 23
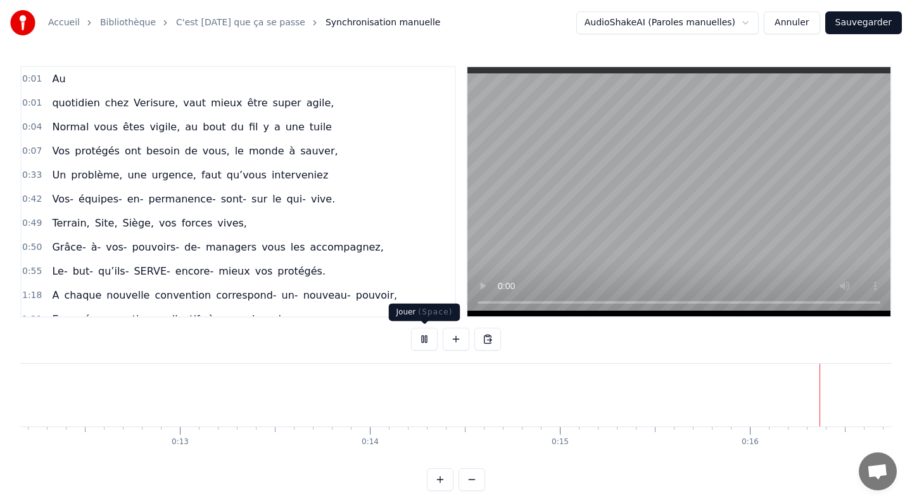
click at [424, 342] on button at bounding box center [424, 339] width 27 height 23
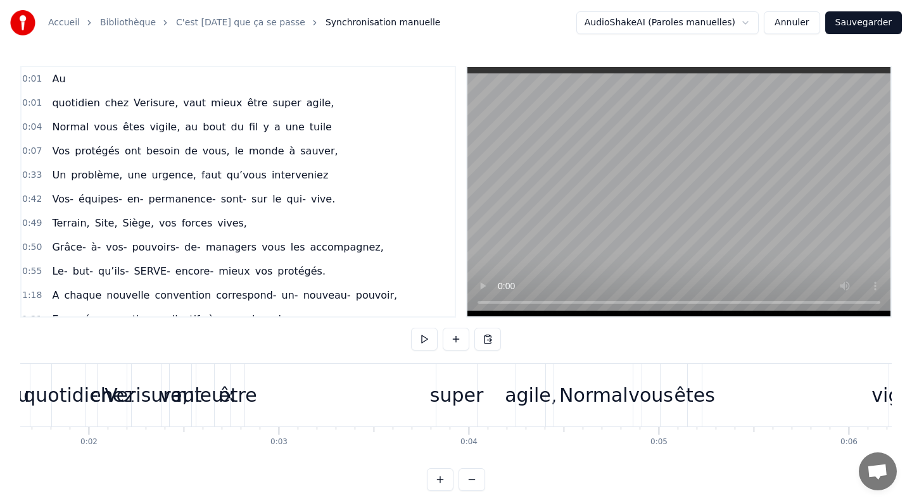
scroll to position [0, 0]
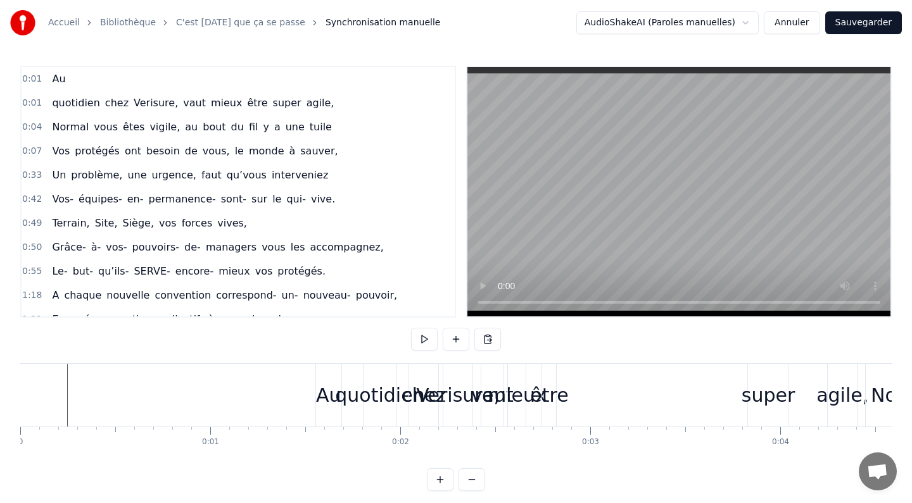
drag, startPoint x: 51, startPoint y: 80, endPoint x: 89, endPoint y: 238, distance: 162.1
click at [89, 238] on div "0:01 Au 0:01 quotidien chez Verisure, vaut mieux être super agile, 0:04 Normal …" at bounding box center [238, 192] width 436 height 252
click at [72, 84] on div "0:01 Au" at bounding box center [238, 79] width 433 height 24
click at [56, 82] on span "Au" at bounding box center [59, 79] width 16 height 15
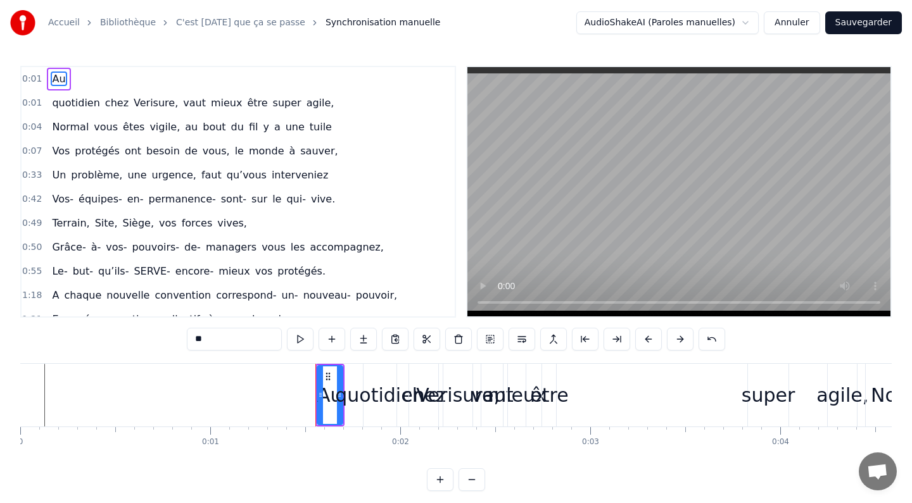
click at [228, 343] on input "**" at bounding box center [234, 339] width 95 height 23
type input "*"
type input "**"
click at [551, 397] on div "être" at bounding box center [545, 395] width 38 height 28
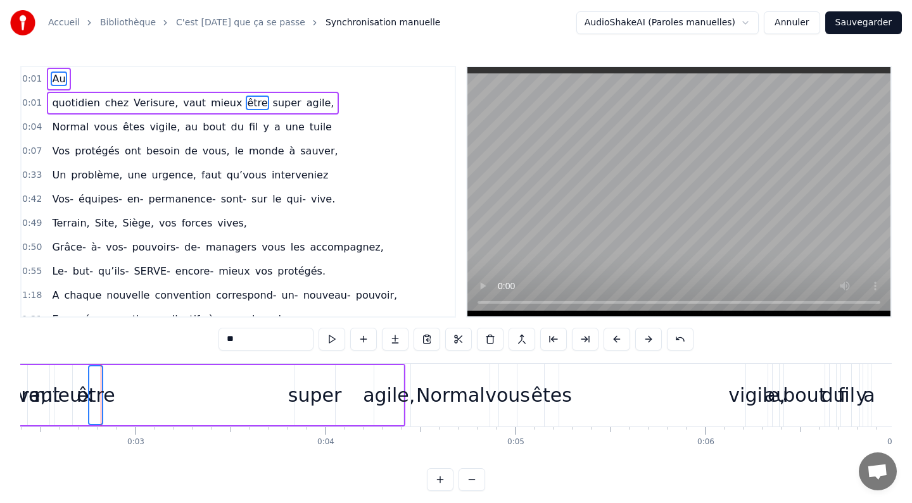
scroll to position [0, 457]
click at [551, 397] on div "êtes" at bounding box center [549, 395] width 41 height 28
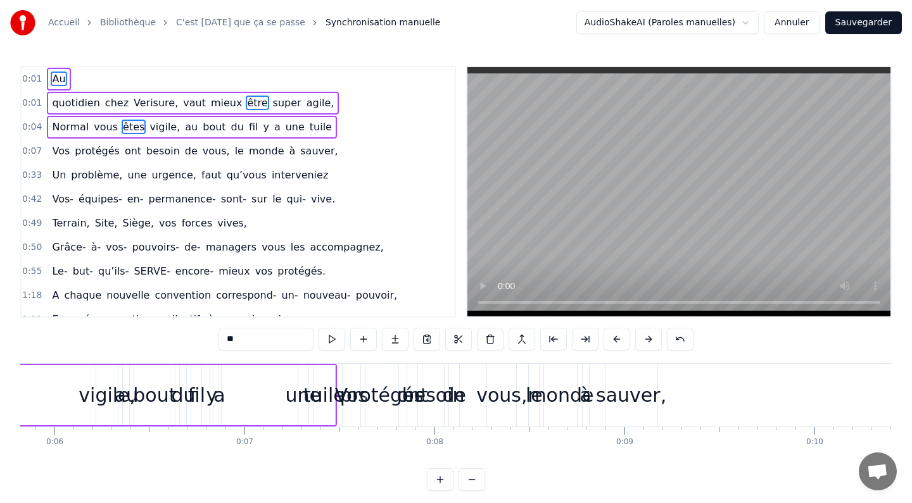
scroll to position [0, 1108]
click at [629, 395] on div "sauver," at bounding box center [629, 395] width 70 height 28
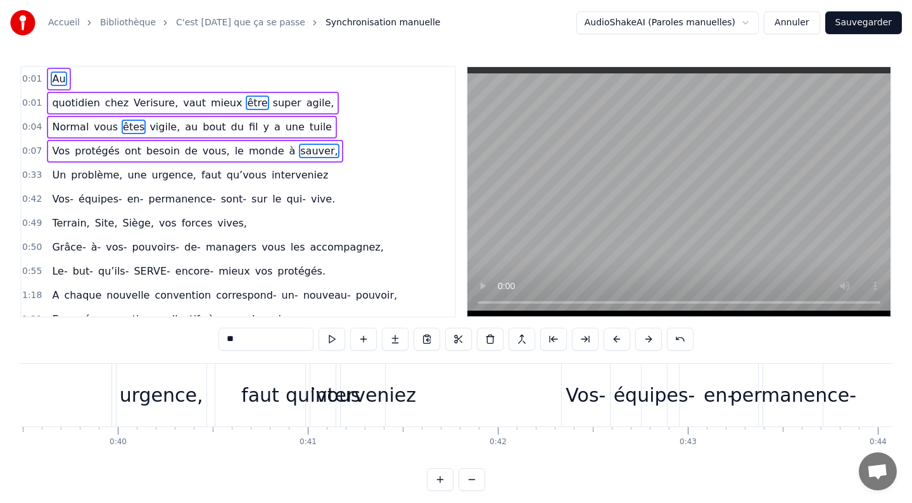
scroll to position [0, 7502]
click at [399, 395] on div "interveniez" at bounding box center [362, 395] width 106 height 28
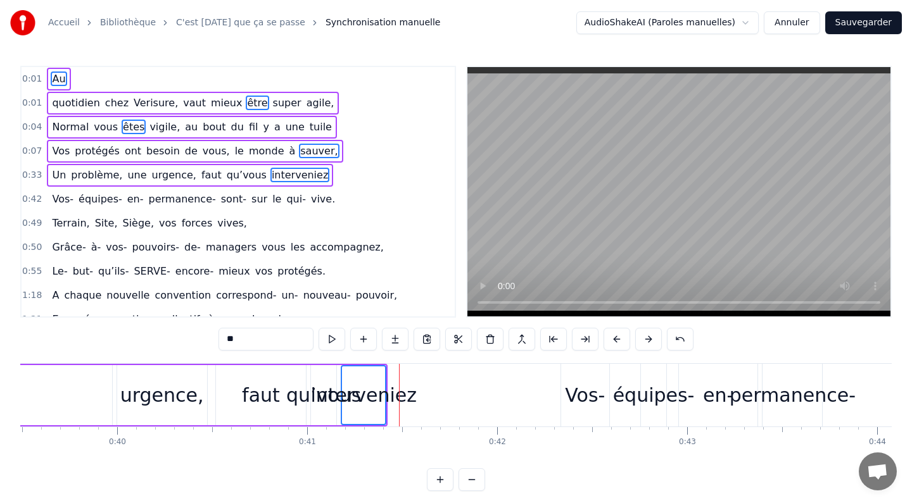
drag, startPoint x: 357, startPoint y: 402, endPoint x: 606, endPoint y: 396, distance: 249.0
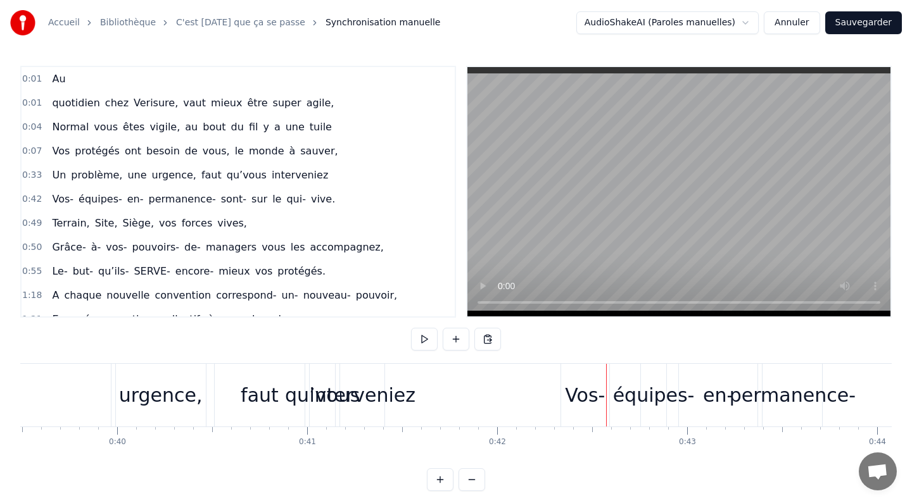
click at [751, 18] on html "Accueil Bibliothèque C'est [DATE] que ça se passe Synchronisation manuelle Audi…" at bounding box center [456, 256] width 912 height 512
click at [299, 263] on html "Accueil Bibliothèque C'est [DATE] que ça se passe Synchronisation manuelle Audi…" at bounding box center [456, 256] width 912 height 512
click at [59, 75] on span "Au" at bounding box center [59, 79] width 16 height 15
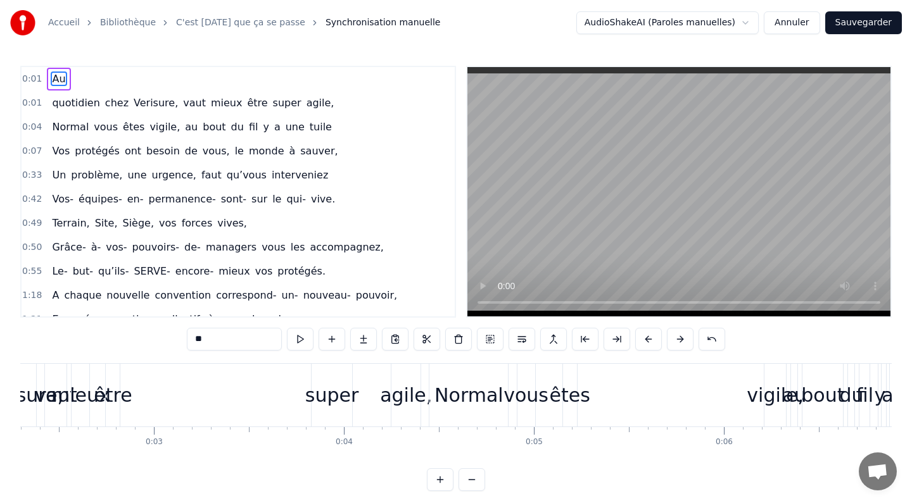
scroll to position [0, 232]
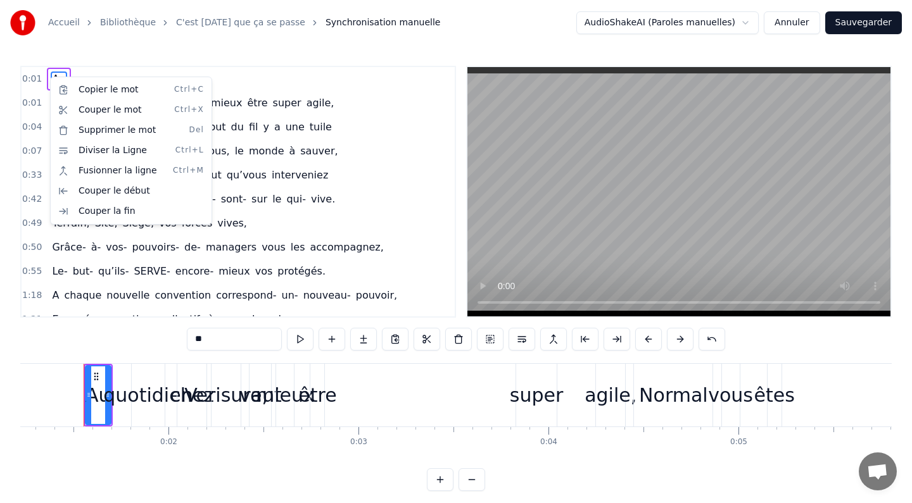
click at [303, 143] on html "Accueil Bibliothèque C'est [DATE] que ça se passe Synchronisation manuelle Audi…" at bounding box center [456, 256] width 912 height 512
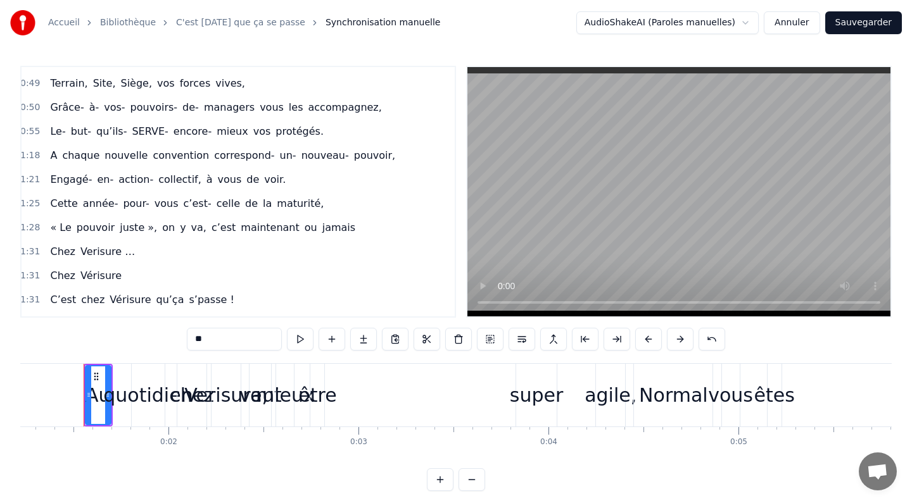
scroll to position [0, 2]
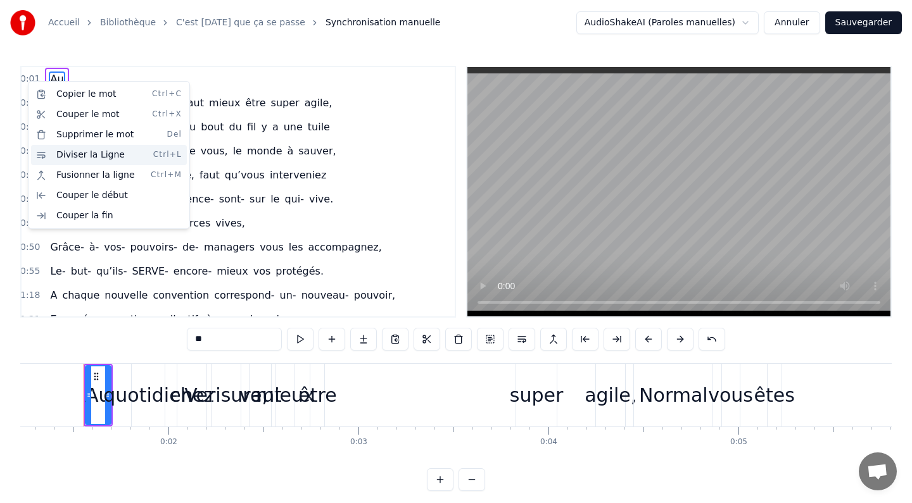
click at [85, 154] on div "Diviser la Ligne Ctrl+L" at bounding box center [109, 155] width 156 height 20
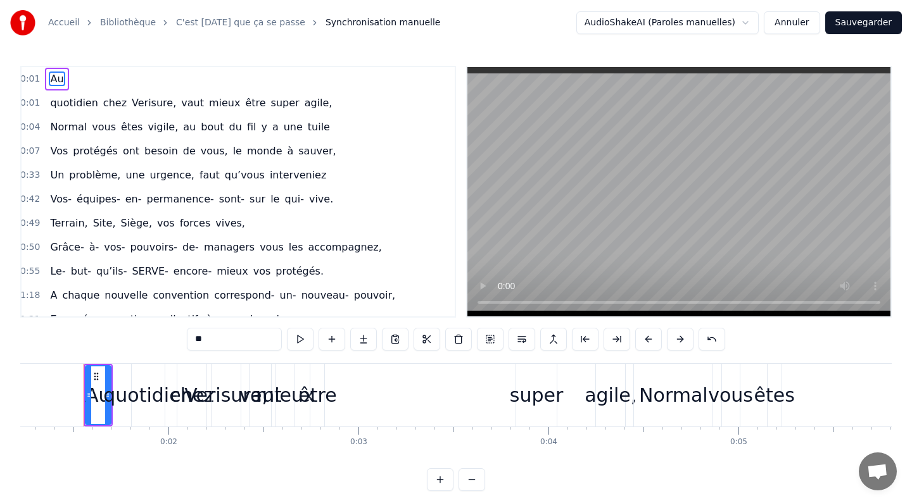
scroll to position [0, 0]
click at [32, 77] on span "0:01" at bounding box center [32, 79] width 20 height 13
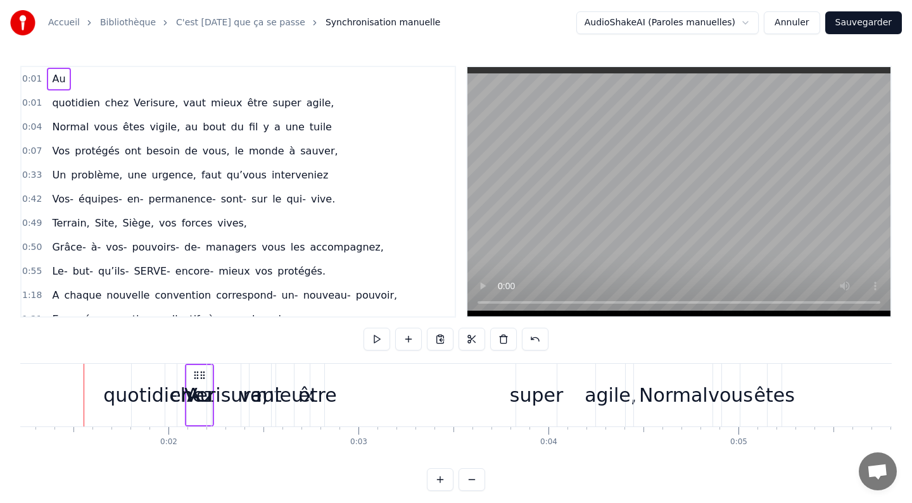
drag, startPoint x: 101, startPoint y: 376, endPoint x: 202, endPoint y: 377, distance: 101.3
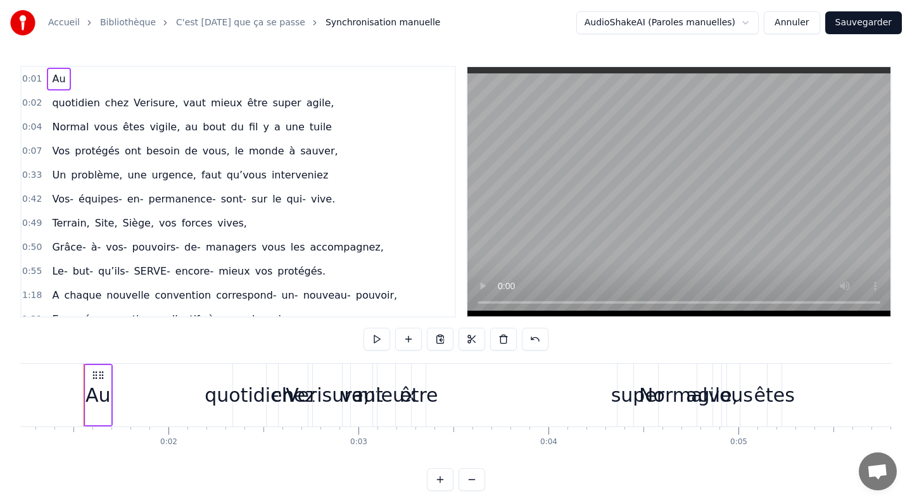
drag, startPoint x: 98, startPoint y: 393, endPoint x: 250, endPoint y: 396, distance: 152.0
